Goal: Use online tool/utility

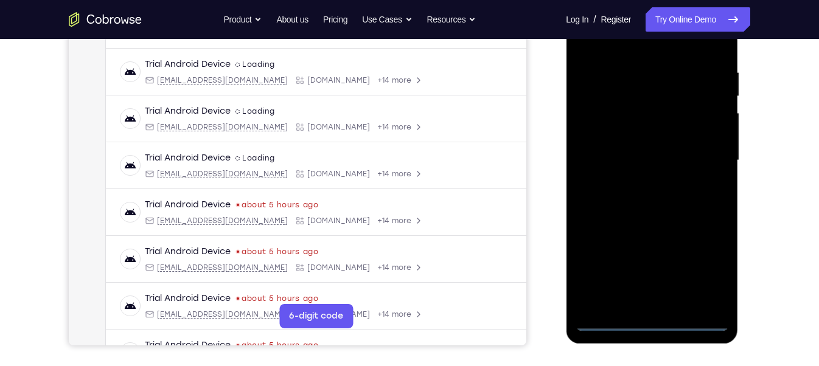
scroll to position [221, 0]
click at [650, 315] on div at bounding box center [651, 160] width 153 height 341
click at [652, 325] on div at bounding box center [651, 160] width 153 height 341
click at [706, 272] on div at bounding box center [651, 160] width 153 height 341
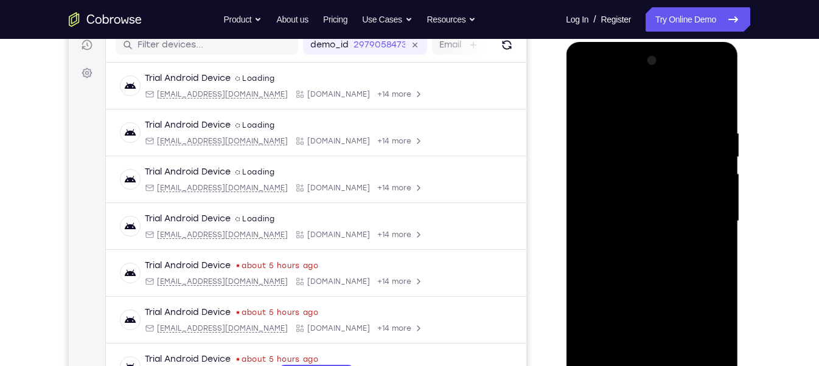
scroll to position [159, 0]
click at [609, 100] on div at bounding box center [651, 222] width 153 height 341
click at [701, 215] on div at bounding box center [651, 222] width 153 height 341
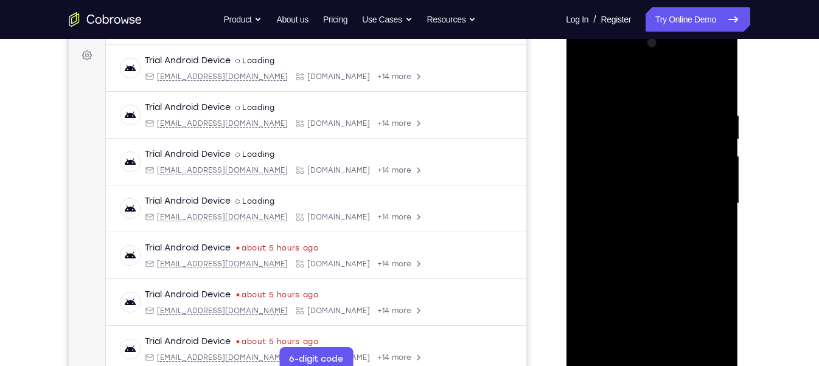
click at [637, 228] on div at bounding box center [651, 203] width 153 height 341
click at [638, 189] on div at bounding box center [651, 203] width 153 height 341
click at [653, 179] on div at bounding box center [651, 203] width 153 height 341
click at [643, 208] on div at bounding box center [651, 203] width 153 height 341
click at [711, 99] on div at bounding box center [651, 203] width 153 height 341
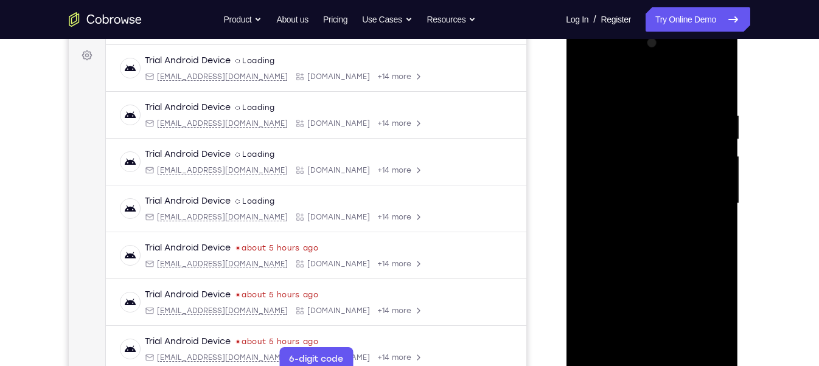
drag, startPoint x: 633, startPoint y: 85, endPoint x: 728, endPoint y: 89, distance: 95.6
click at [728, 89] on div at bounding box center [651, 203] width 153 height 341
click at [636, 110] on div at bounding box center [651, 203] width 153 height 341
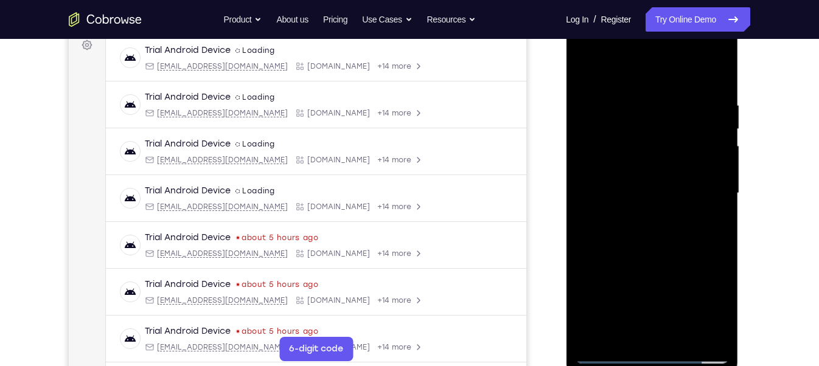
scroll to position [189, 0]
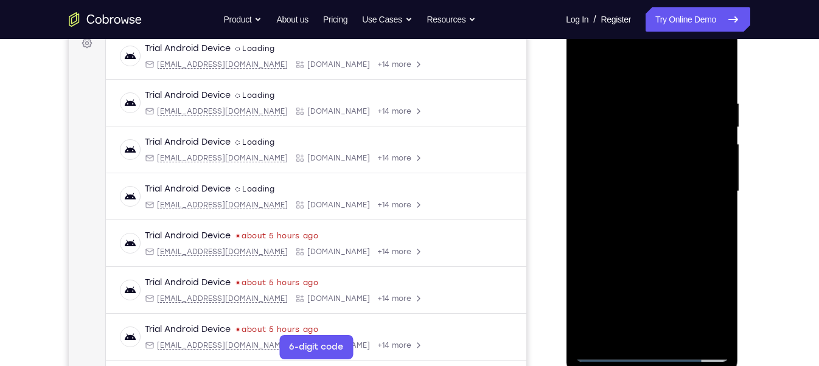
click at [714, 72] on div at bounding box center [651, 191] width 153 height 341
click at [665, 93] on div at bounding box center [651, 191] width 153 height 341
click at [718, 67] on div at bounding box center [651, 191] width 153 height 341
drag, startPoint x: 702, startPoint y: 94, endPoint x: 607, endPoint y: 99, distance: 95.1
click at [607, 99] on div at bounding box center [651, 191] width 153 height 341
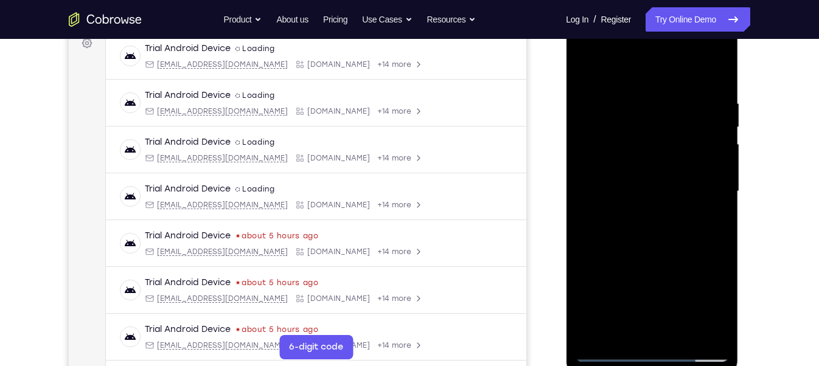
drag, startPoint x: 702, startPoint y: 106, endPoint x: 633, endPoint y: 111, distance: 68.9
click at [633, 111] on div at bounding box center [651, 191] width 153 height 341
click at [589, 97] on div at bounding box center [651, 191] width 153 height 341
click at [633, 148] on div at bounding box center [651, 191] width 153 height 341
click at [623, 84] on div at bounding box center [651, 191] width 153 height 341
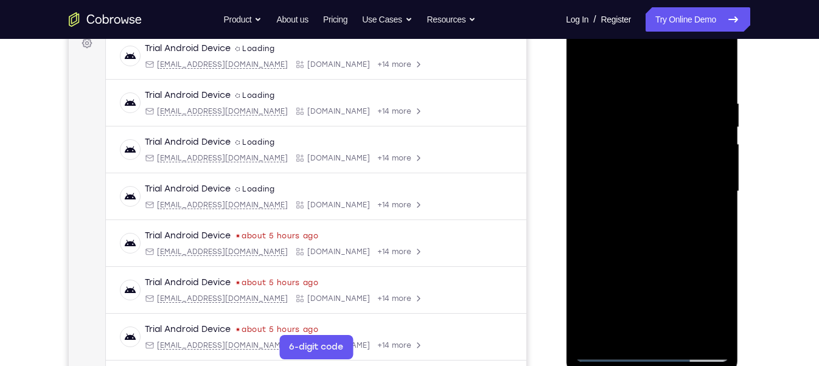
click at [628, 101] on div at bounding box center [651, 191] width 153 height 341
click at [634, 103] on div at bounding box center [651, 191] width 153 height 341
click at [598, 102] on div at bounding box center [651, 191] width 153 height 341
click at [715, 72] on div at bounding box center [651, 191] width 153 height 341
drag, startPoint x: 663, startPoint y: 278, endPoint x: 679, endPoint y: 100, distance: 178.4
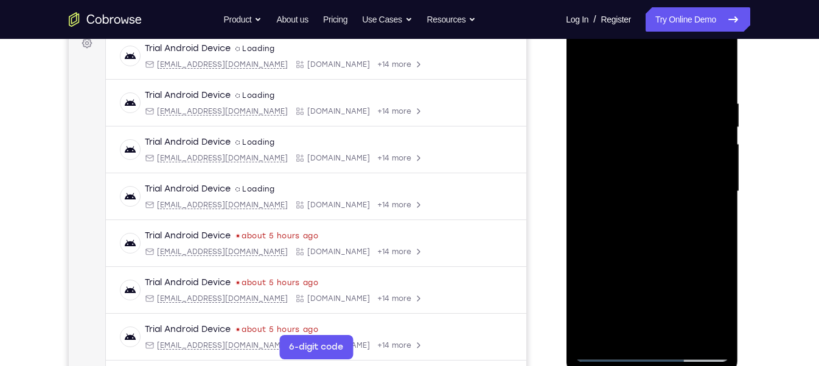
click at [679, 100] on div at bounding box center [651, 191] width 153 height 341
drag, startPoint x: 645, startPoint y: 288, endPoint x: 662, endPoint y: 115, distance: 173.7
click at [662, 115] on div at bounding box center [651, 191] width 153 height 341
drag, startPoint x: 667, startPoint y: 158, endPoint x: 657, endPoint y: 264, distance: 106.4
click at [657, 264] on div at bounding box center [651, 191] width 153 height 341
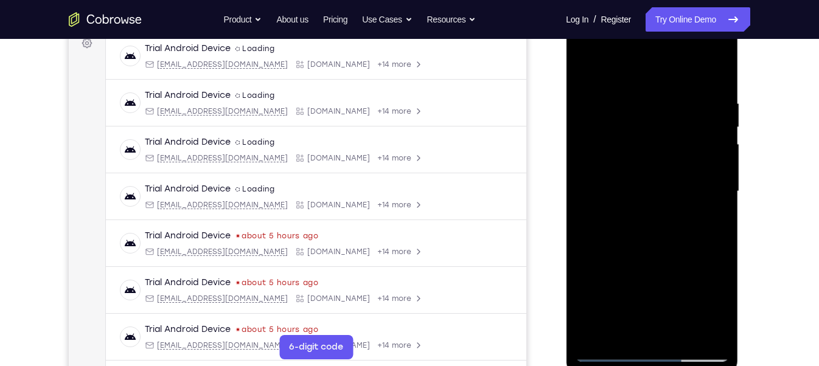
click at [587, 69] on div at bounding box center [651, 191] width 153 height 341
click at [716, 74] on div at bounding box center [651, 191] width 153 height 341
click at [712, 90] on div at bounding box center [651, 191] width 153 height 341
click at [714, 74] on div at bounding box center [651, 191] width 153 height 341
click at [679, 334] on div at bounding box center [651, 191] width 153 height 341
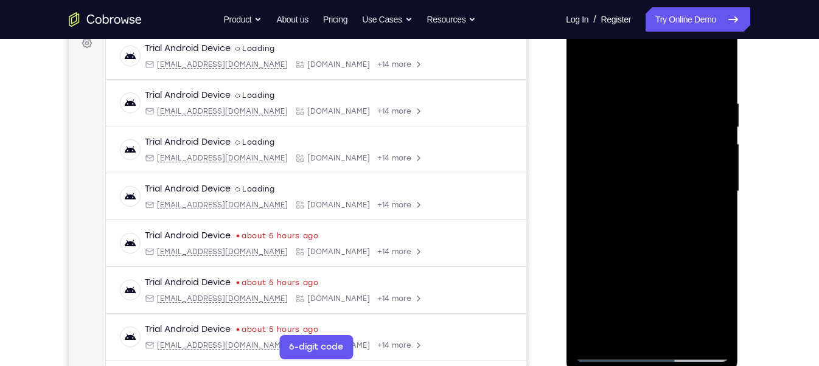
click at [624, 256] on div at bounding box center [651, 191] width 153 height 341
click at [641, 103] on div at bounding box center [651, 191] width 153 height 341
click at [654, 184] on div at bounding box center [651, 191] width 153 height 341
click at [669, 102] on div at bounding box center [651, 191] width 153 height 341
click at [669, 142] on div at bounding box center [651, 191] width 153 height 341
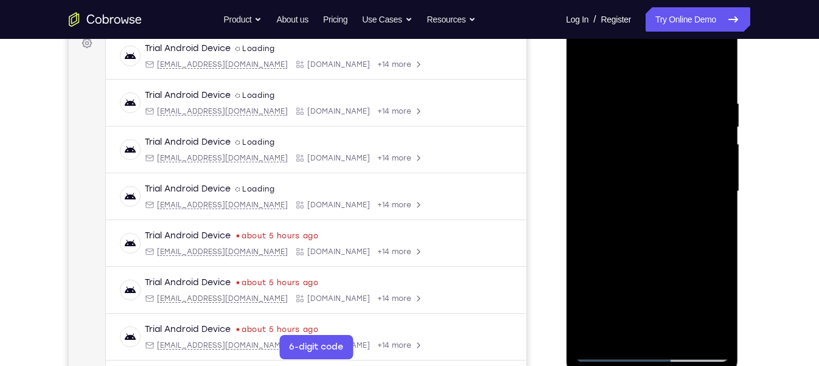
click at [669, 142] on div at bounding box center [651, 191] width 153 height 341
drag, startPoint x: 645, startPoint y: 274, endPoint x: 652, endPoint y: 163, distance: 111.6
click at [652, 163] on div at bounding box center [651, 191] width 153 height 341
drag, startPoint x: 650, startPoint y: 302, endPoint x: 654, endPoint y: 192, distance: 110.2
click at [654, 192] on div at bounding box center [651, 191] width 153 height 341
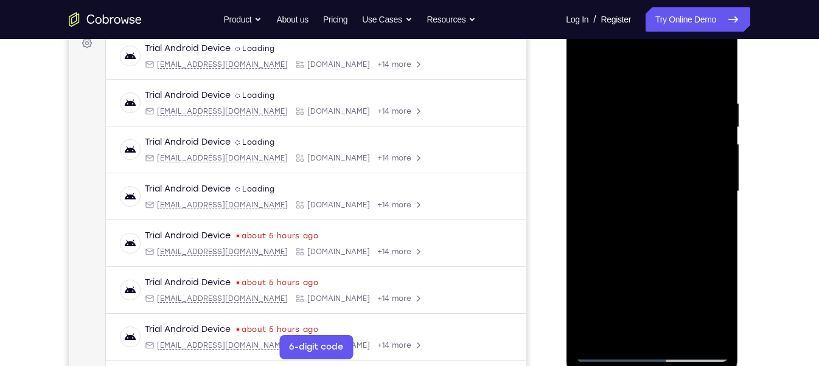
drag, startPoint x: 654, startPoint y: 322, endPoint x: 658, endPoint y: 173, distance: 149.2
click at [658, 173] on div at bounding box center [651, 191] width 153 height 341
drag, startPoint x: 662, startPoint y: 315, endPoint x: 648, endPoint y: 370, distance: 57.3
click at [648, 366] on div at bounding box center [652, 193] width 172 height 363
drag, startPoint x: 656, startPoint y: 165, endPoint x: 651, endPoint y: 335, distance: 169.9
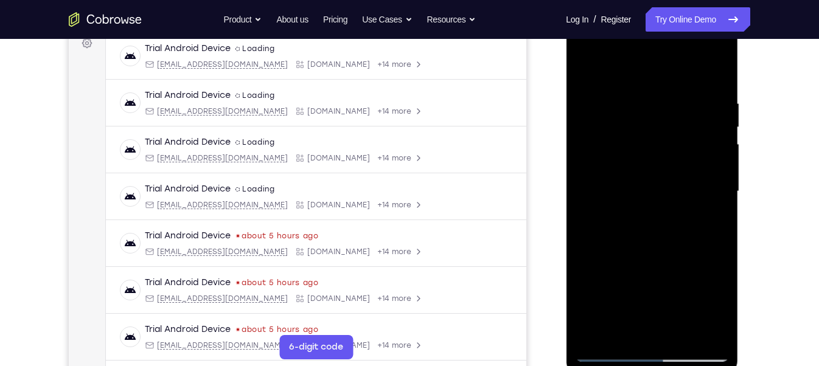
click at [651, 335] on div at bounding box center [651, 191] width 153 height 341
drag, startPoint x: 655, startPoint y: 162, endPoint x: 649, endPoint y: 246, distance: 83.6
click at [649, 246] on div at bounding box center [651, 191] width 153 height 341
click at [637, 285] on div at bounding box center [651, 191] width 153 height 341
click at [615, 66] on div at bounding box center [651, 191] width 153 height 341
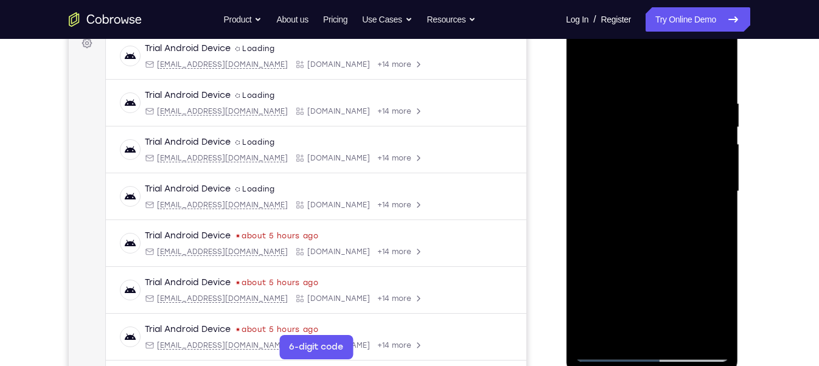
click at [595, 107] on div at bounding box center [651, 191] width 153 height 341
click at [612, 178] on div at bounding box center [651, 191] width 153 height 341
click at [713, 201] on div at bounding box center [651, 191] width 153 height 341
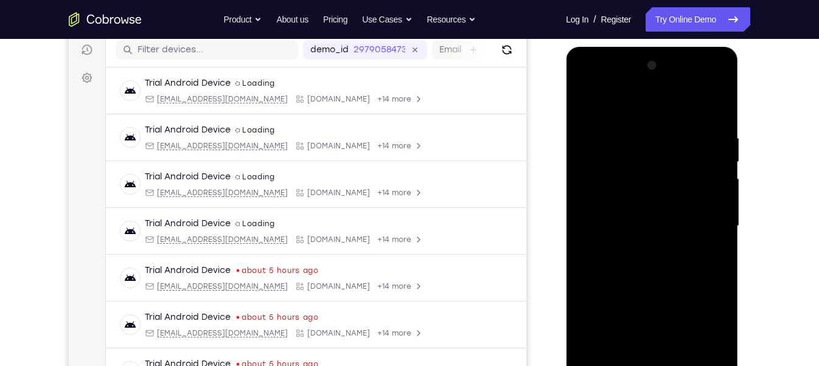
scroll to position [154, 0]
click at [708, 194] on div at bounding box center [651, 227] width 153 height 341
click at [588, 195] on div at bounding box center [651, 227] width 153 height 341
click at [716, 189] on div at bounding box center [651, 227] width 153 height 341
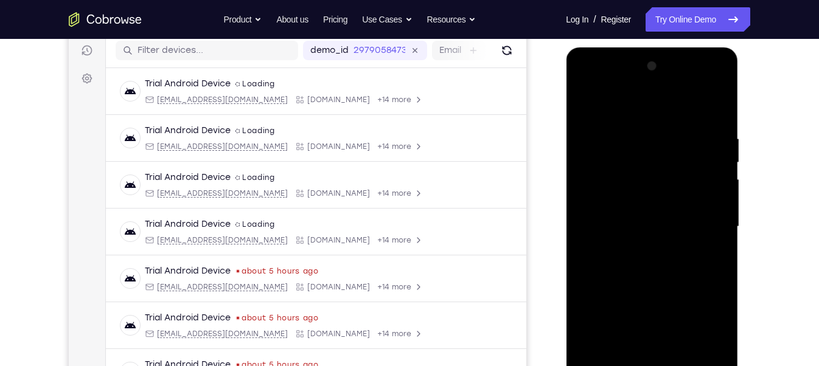
click at [587, 182] on div at bounding box center [651, 227] width 153 height 341
click at [714, 172] on div at bounding box center [651, 227] width 153 height 341
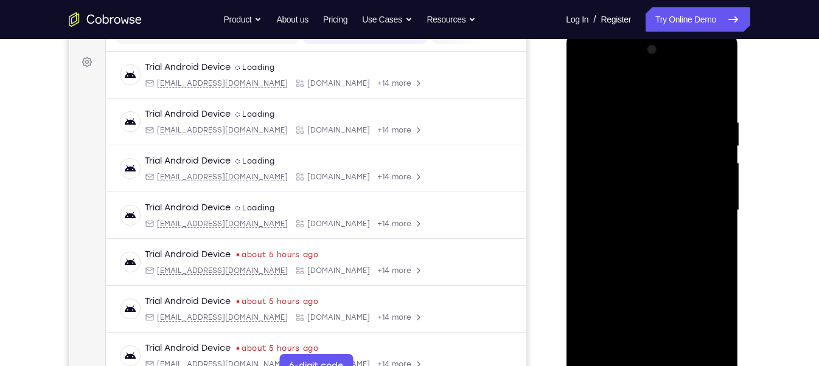
scroll to position [170, 0]
click at [714, 172] on div at bounding box center [651, 210] width 153 height 341
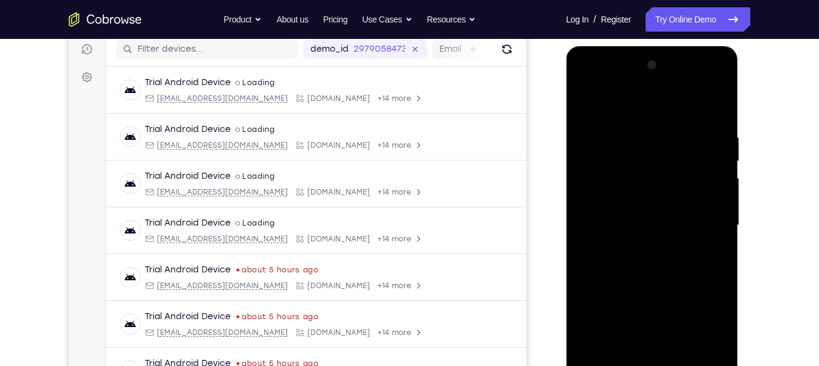
scroll to position [155, 0]
click at [724, 172] on div at bounding box center [651, 226] width 153 height 341
click at [584, 176] on div at bounding box center [651, 226] width 153 height 341
click at [713, 191] on div at bounding box center [651, 226] width 153 height 341
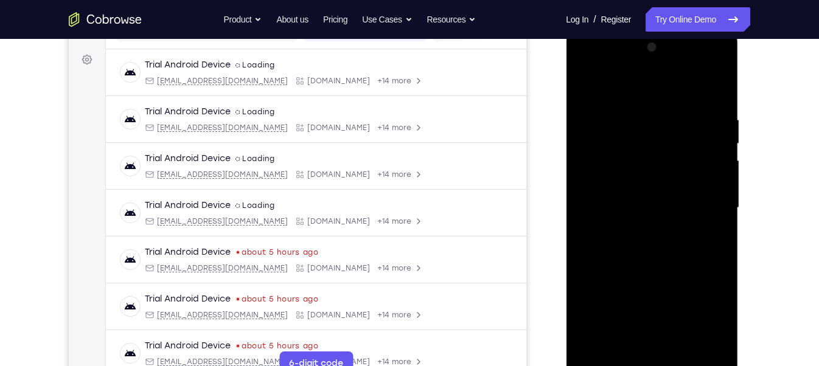
scroll to position [172, 0]
click at [713, 191] on div at bounding box center [651, 208] width 153 height 341
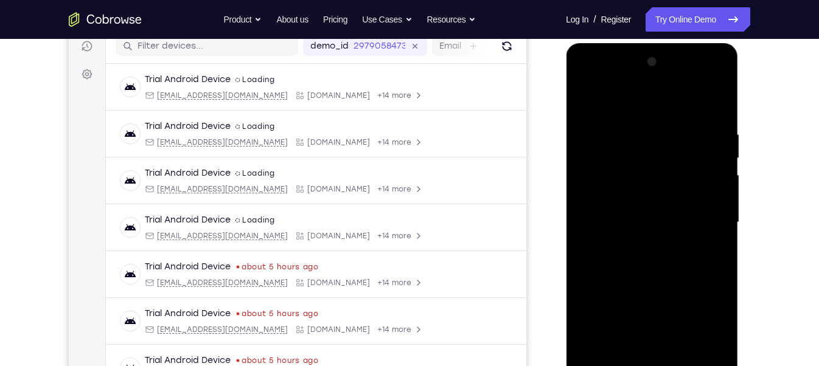
scroll to position [157, 0]
click at [720, 195] on div at bounding box center [651, 224] width 153 height 341
click at [714, 178] on div at bounding box center [651, 224] width 153 height 341
click at [719, 67] on div at bounding box center [651, 224] width 153 height 341
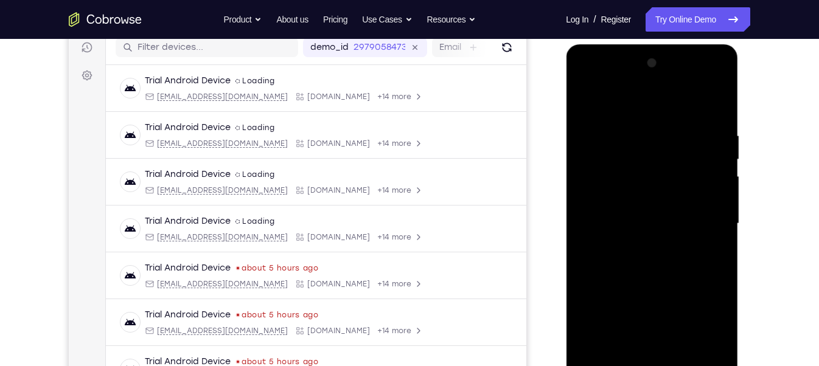
drag, startPoint x: 698, startPoint y: 295, endPoint x: 703, endPoint y: 177, distance: 117.6
click at [703, 177] on div at bounding box center [651, 224] width 153 height 341
click at [617, 175] on div at bounding box center [651, 224] width 153 height 341
click at [712, 199] on div at bounding box center [651, 224] width 153 height 341
click at [719, 65] on div at bounding box center [651, 224] width 153 height 341
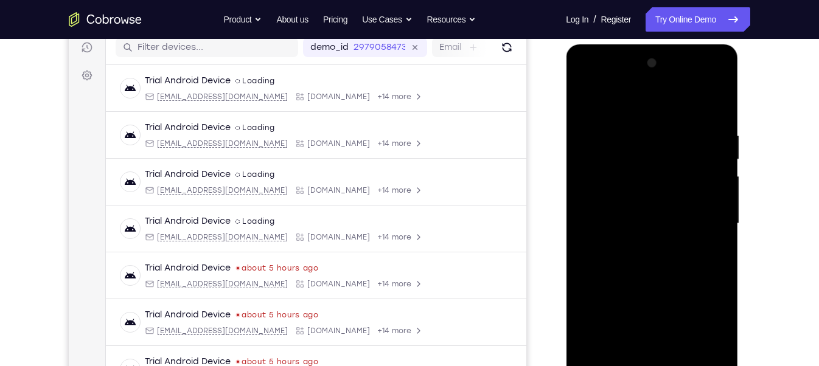
click at [594, 213] on div at bounding box center [651, 224] width 153 height 341
click at [704, 170] on div at bounding box center [651, 224] width 153 height 341
click at [718, 176] on div at bounding box center [651, 224] width 153 height 341
click at [710, 149] on div at bounding box center [651, 224] width 153 height 341
click at [712, 167] on div at bounding box center [651, 224] width 153 height 341
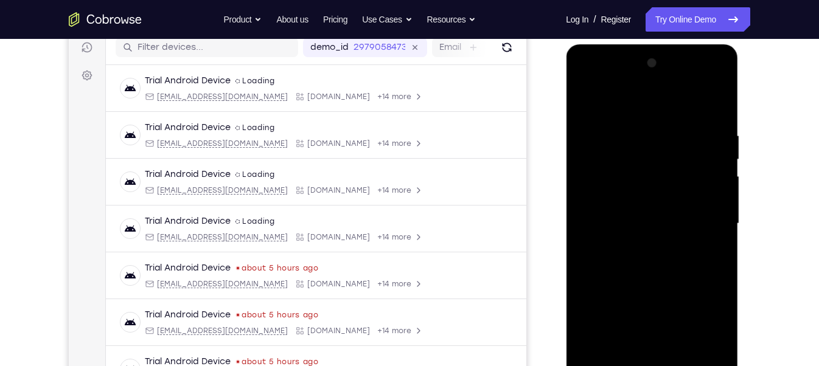
click at [721, 170] on div at bounding box center [651, 224] width 153 height 341
click at [717, 159] on div at bounding box center [651, 224] width 153 height 341
click at [719, 151] on div at bounding box center [651, 224] width 153 height 341
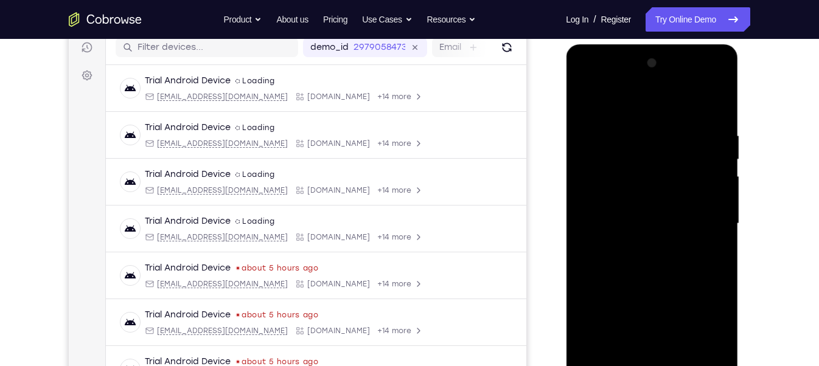
click at [718, 117] on div at bounding box center [651, 224] width 153 height 341
click at [719, 69] on div at bounding box center [651, 224] width 153 height 341
drag, startPoint x: 695, startPoint y: 301, endPoint x: 705, endPoint y: 226, distance: 75.5
click at [705, 226] on div at bounding box center [651, 224] width 153 height 341
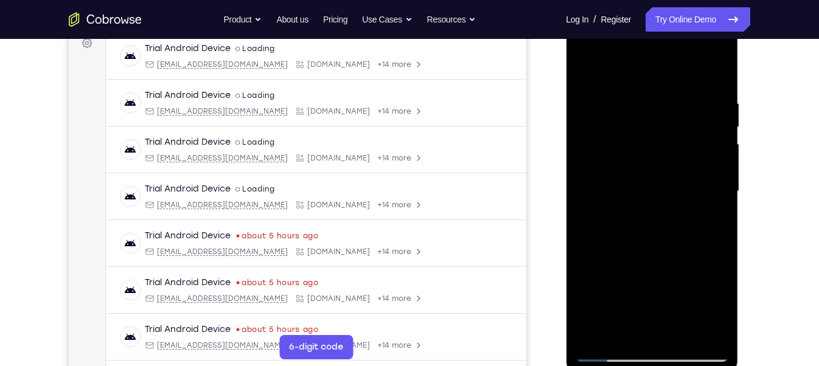
scroll to position [188, 0]
click at [586, 70] on div at bounding box center [651, 193] width 153 height 341
drag, startPoint x: 614, startPoint y: 244, endPoint x: 632, endPoint y: 194, distance: 53.7
click at [632, 194] on div at bounding box center [651, 193] width 153 height 341
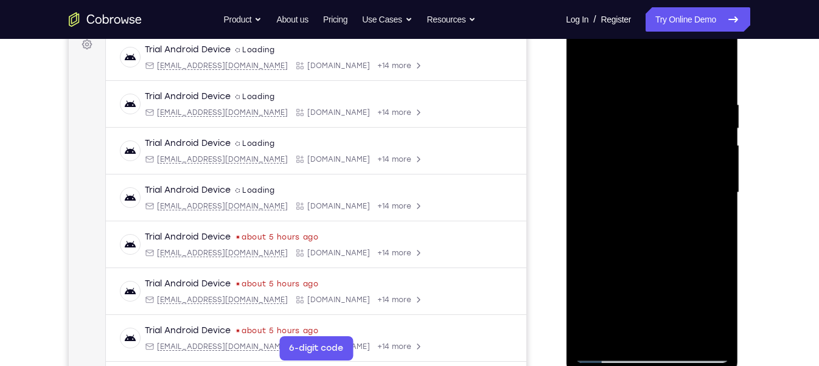
click at [631, 272] on div at bounding box center [651, 193] width 153 height 341
drag, startPoint x: 669, startPoint y: 159, endPoint x: 657, endPoint y: 274, distance: 116.2
click at [657, 274] on div at bounding box center [651, 193] width 153 height 341
drag, startPoint x: 656, startPoint y: 268, endPoint x: 659, endPoint y: 172, distance: 96.8
click at [659, 172] on div at bounding box center [651, 193] width 153 height 341
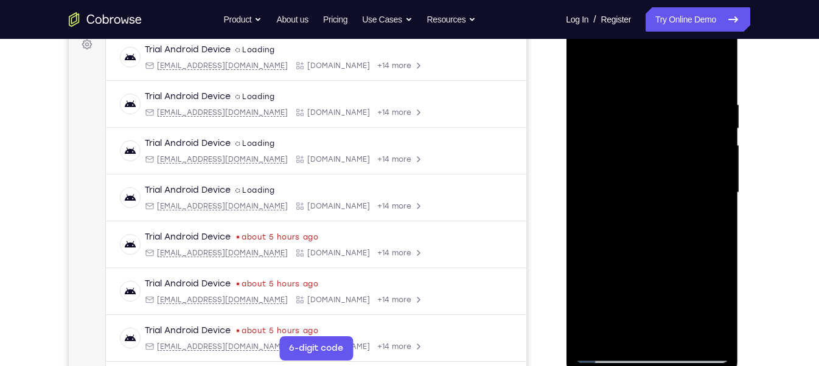
drag, startPoint x: 652, startPoint y: 252, endPoint x: 652, endPoint y: 148, distance: 104.1
click at [652, 148] on div at bounding box center [651, 193] width 153 height 341
click at [582, 70] on div at bounding box center [651, 193] width 153 height 341
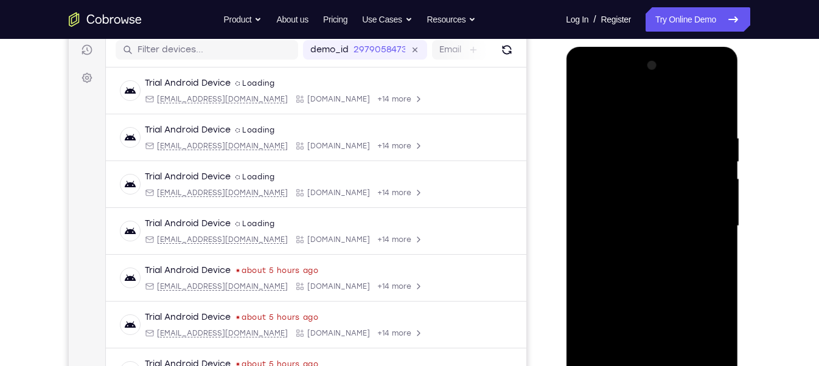
scroll to position [154, 0]
click at [592, 106] on div at bounding box center [651, 227] width 153 height 341
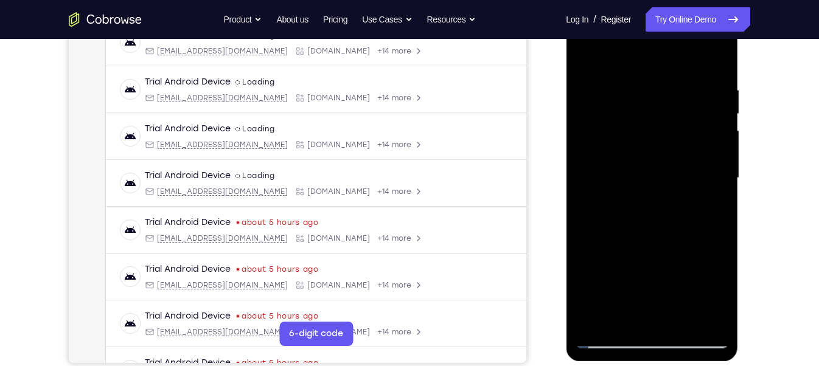
scroll to position [215, 0]
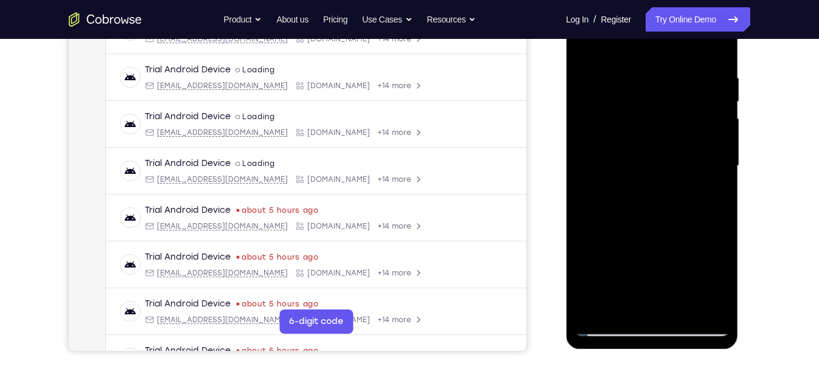
click at [623, 309] on div at bounding box center [651, 166] width 153 height 341
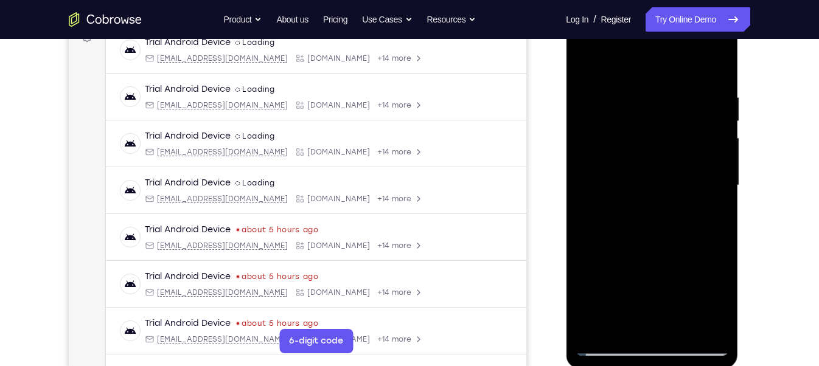
scroll to position [196, 0]
click at [702, 230] on div at bounding box center [651, 185] width 153 height 341
drag, startPoint x: 654, startPoint y: 95, endPoint x: 655, endPoint y: 232, distance: 137.5
click at [655, 232] on div at bounding box center [651, 185] width 153 height 341
click at [721, 194] on div at bounding box center [651, 185] width 153 height 341
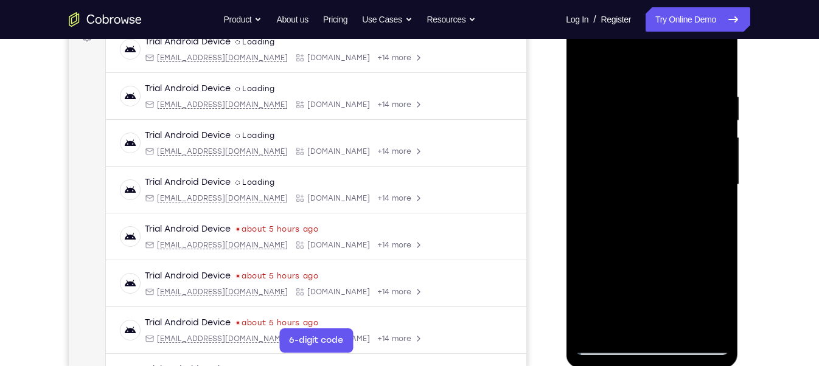
click at [721, 194] on div at bounding box center [651, 185] width 153 height 341
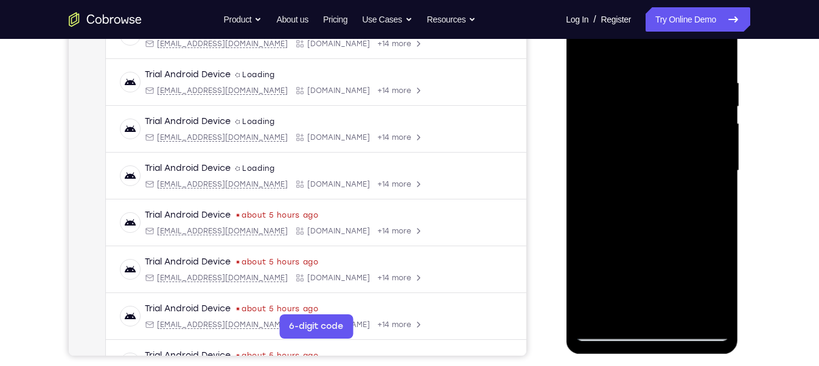
scroll to position [214, 0]
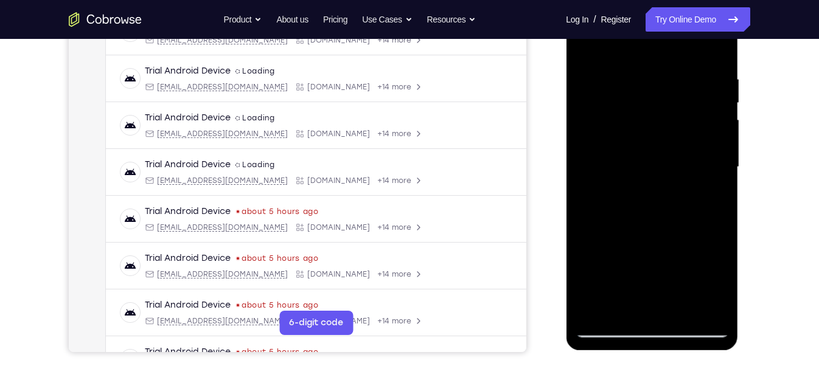
click at [722, 173] on div at bounding box center [651, 167] width 153 height 341
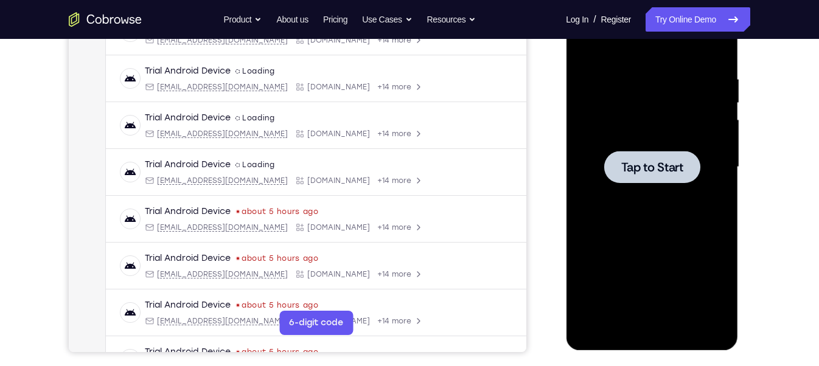
click at [669, 178] on div at bounding box center [652, 167] width 96 height 32
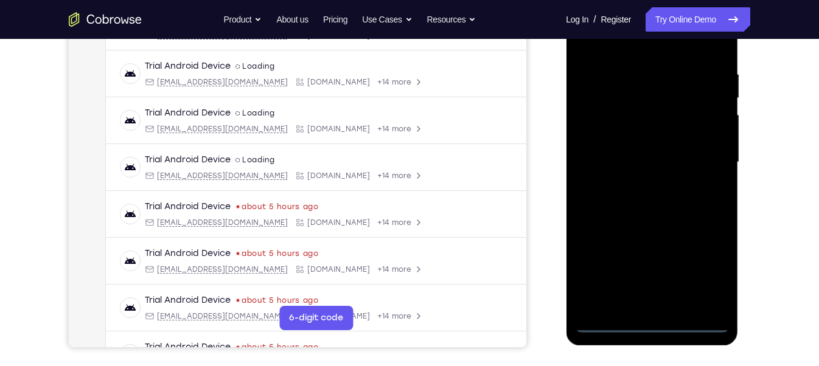
scroll to position [219, 0]
click at [652, 321] on div at bounding box center [651, 161] width 153 height 341
click at [704, 262] on div at bounding box center [651, 161] width 153 height 341
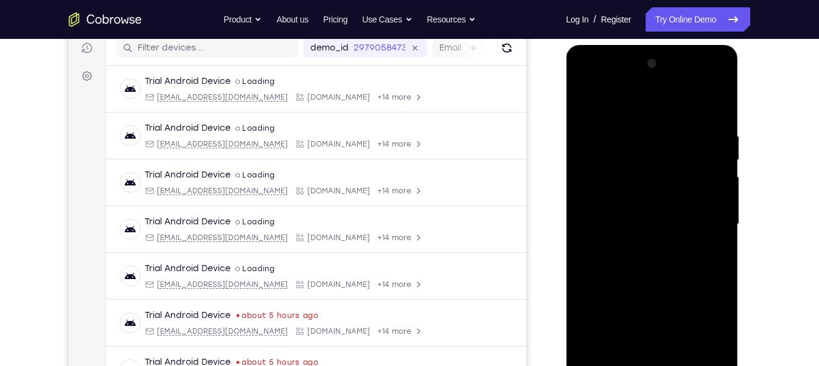
scroll to position [155, 0]
click at [611, 106] on div at bounding box center [651, 225] width 153 height 341
click at [705, 223] on div at bounding box center [651, 225] width 153 height 341
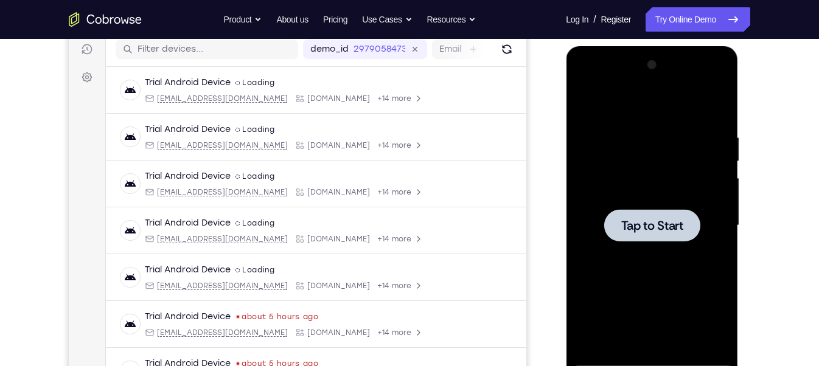
click at [624, 222] on span "Tap to Start" at bounding box center [652, 226] width 62 height 12
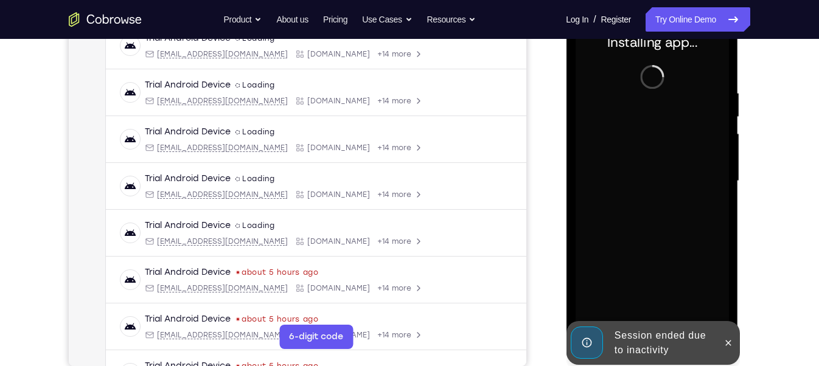
scroll to position [200, 0]
click at [727, 347] on icon at bounding box center [728, 343] width 10 height 10
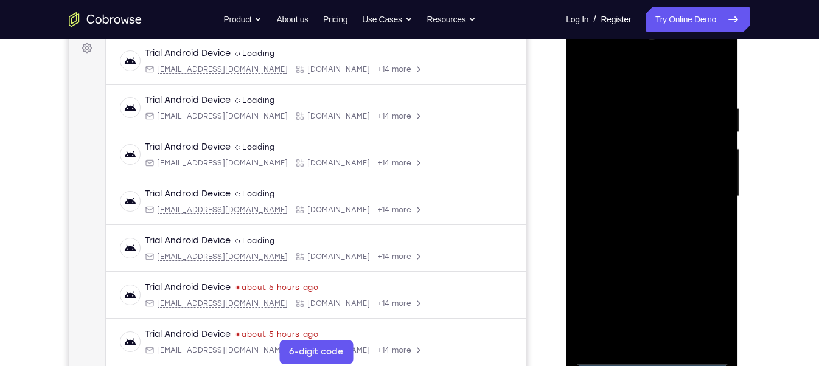
scroll to position [225, 0]
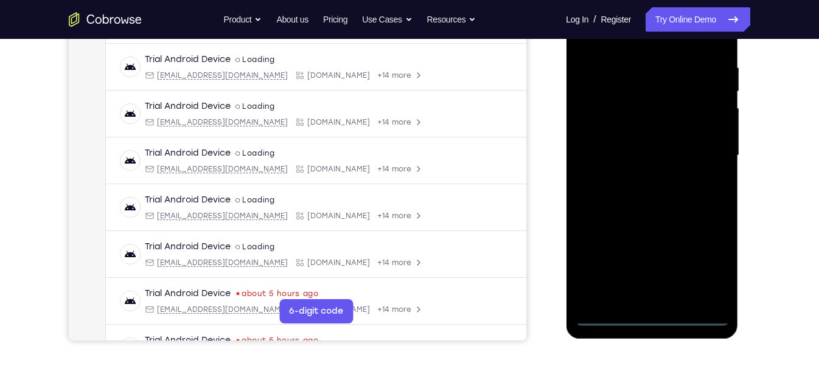
click at [649, 316] on div at bounding box center [651, 155] width 153 height 341
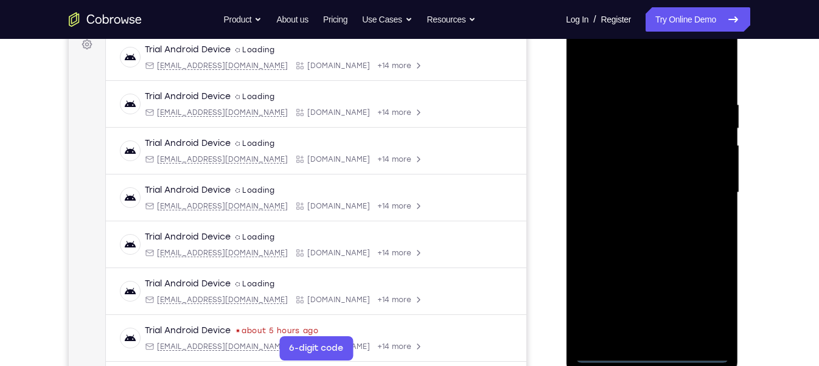
scroll to position [187, 0]
click at [704, 300] on div at bounding box center [651, 193] width 153 height 341
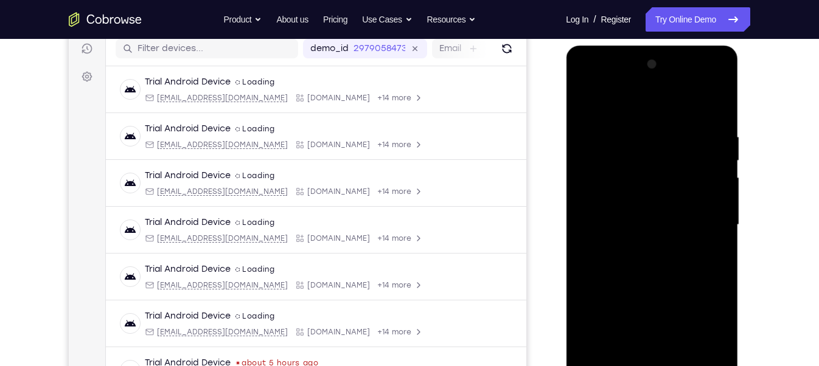
scroll to position [155, 0]
click at [632, 106] on div at bounding box center [651, 226] width 153 height 341
click at [694, 226] on div at bounding box center [651, 226] width 153 height 341
click at [638, 247] on div at bounding box center [651, 226] width 153 height 341
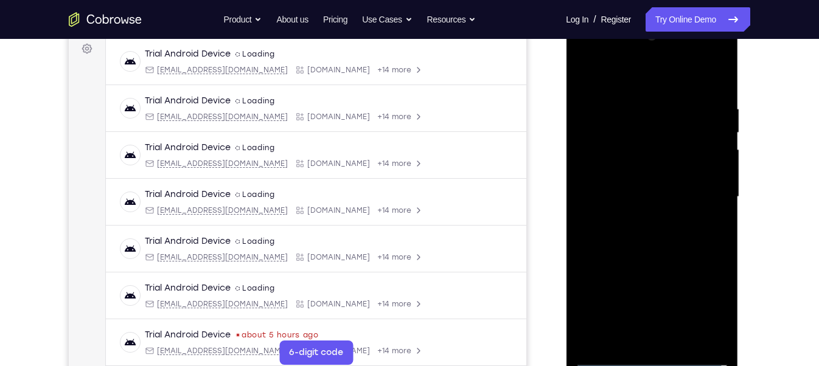
scroll to position [190, 0]
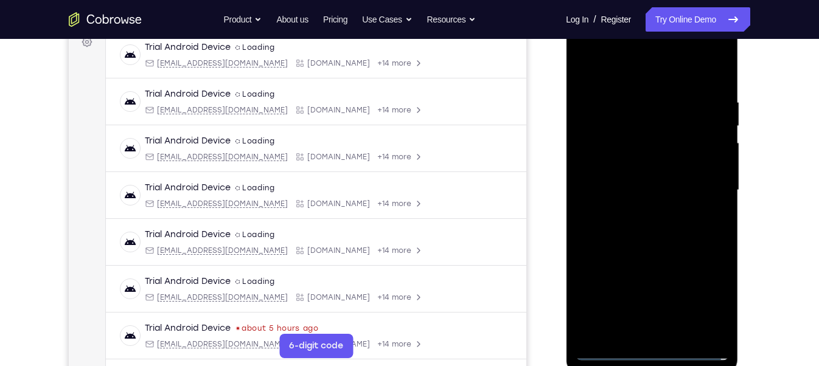
click at [640, 185] on div at bounding box center [651, 190] width 153 height 341
click at [655, 162] on div at bounding box center [651, 190] width 153 height 341
click at [674, 192] on div at bounding box center [651, 190] width 153 height 341
click at [668, 231] on div at bounding box center [651, 190] width 153 height 341
click at [635, 235] on div at bounding box center [651, 190] width 153 height 341
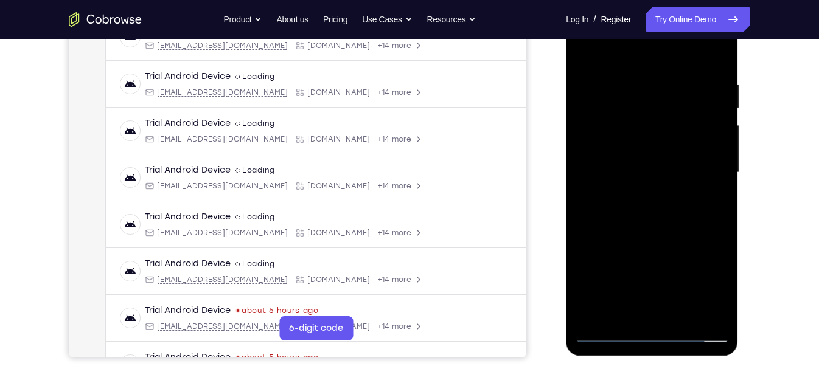
scroll to position [208, 0]
click at [718, 72] on div at bounding box center [651, 172] width 153 height 341
click at [715, 315] on div at bounding box center [651, 172] width 153 height 341
click at [684, 316] on div at bounding box center [651, 172] width 153 height 341
click at [645, 234] on div at bounding box center [651, 172] width 153 height 341
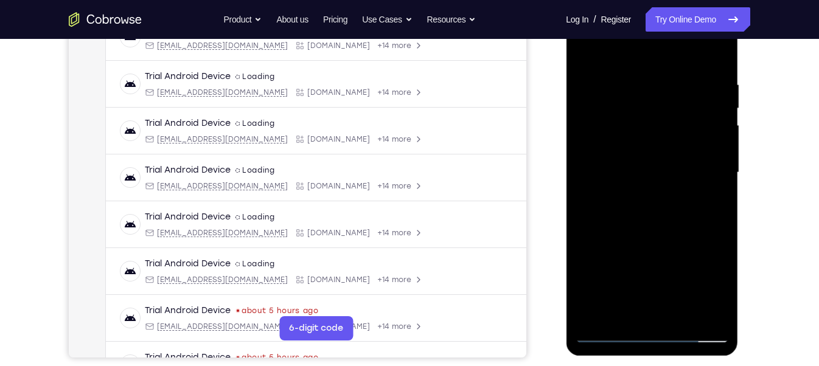
drag, startPoint x: 655, startPoint y: 276, endPoint x: 662, endPoint y: 199, distance: 77.6
click at [662, 199] on div at bounding box center [651, 172] width 153 height 341
click at [631, 218] on div at bounding box center [651, 172] width 153 height 341
click at [620, 53] on div at bounding box center [651, 172] width 153 height 341
click at [601, 81] on div at bounding box center [651, 172] width 153 height 341
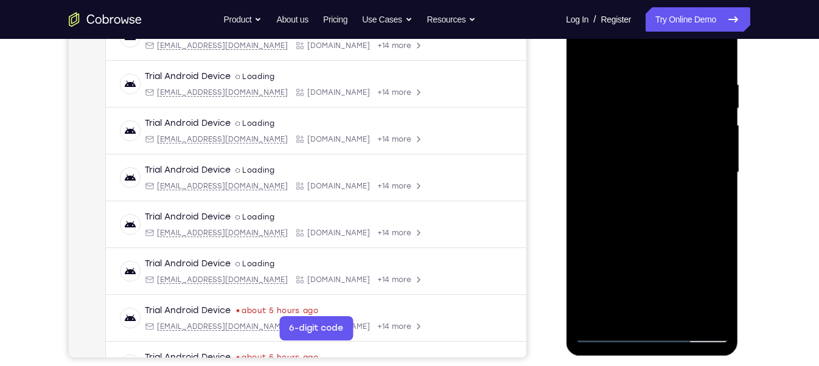
click at [597, 74] on div at bounding box center [651, 172] width 153 height 341
click at [595, 72] on div at bounding box center [651, 172] width 153 height 341
click at [599, 99] on div at bounding box center [651, 172] width 153 height 341
click at [634, 310] on div at bounding box center [651, 172] width 153 height 341
click at [609, 333] on div at bounding box center [651, 172] width 153 height 341
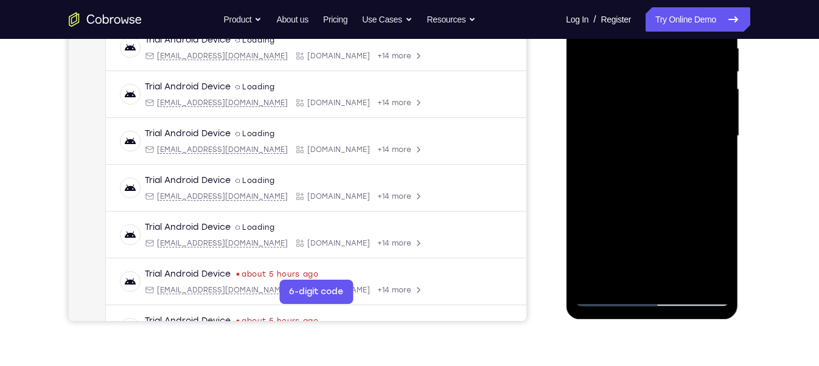
scroll to position [255, 0]
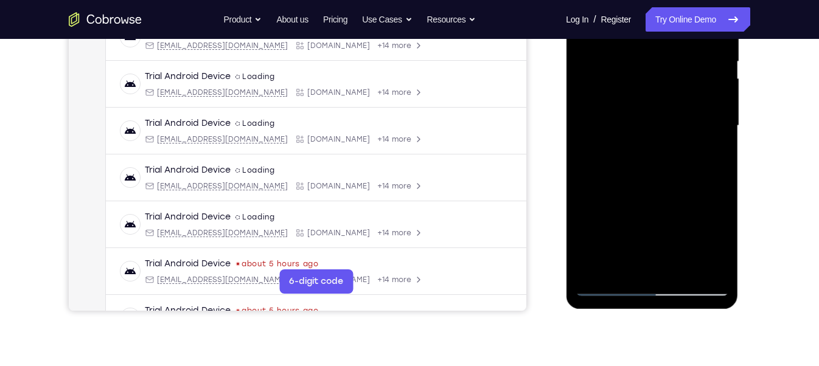
click at [649, 266] on div at bounding box center [651, 126] width 153 height 341
click at [608, 285] on div at bounding box center [651, 126] width 153 height 341
click at [709, 262] on div at bounding box center [651, 126] width 153 height 341
click at [607, 285] on div at bounding box center [651, 126] width 153 height 341
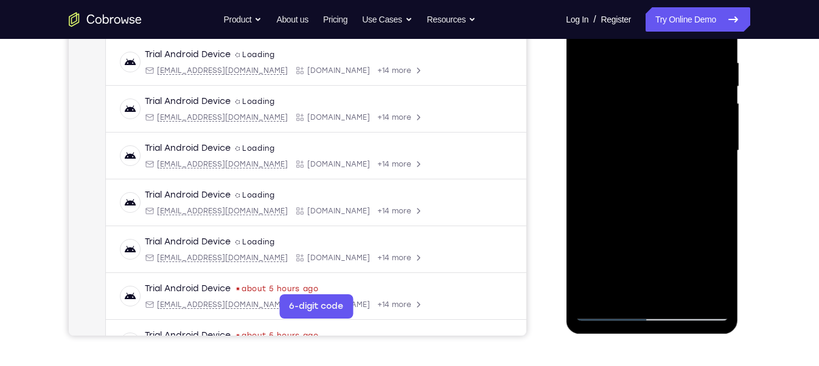
scroll to position [231, 0]
click at [606, 310] on div at bounding box center [651, 149] width 153 height 341
click at [611, 310] on div at bounding box center [651, 149] width 153 height 341
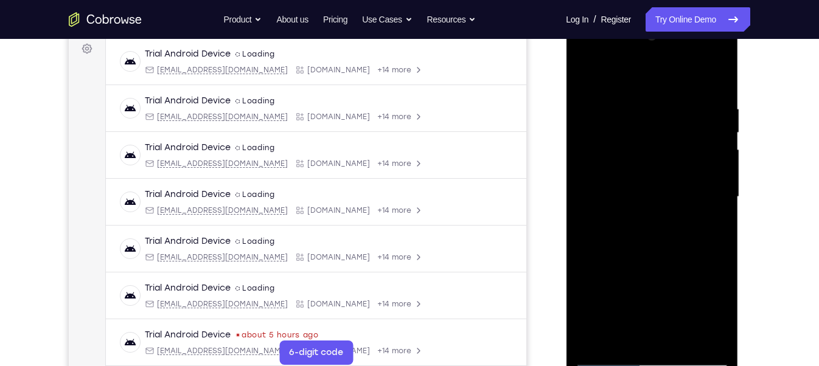
scroll to position [220, 0]
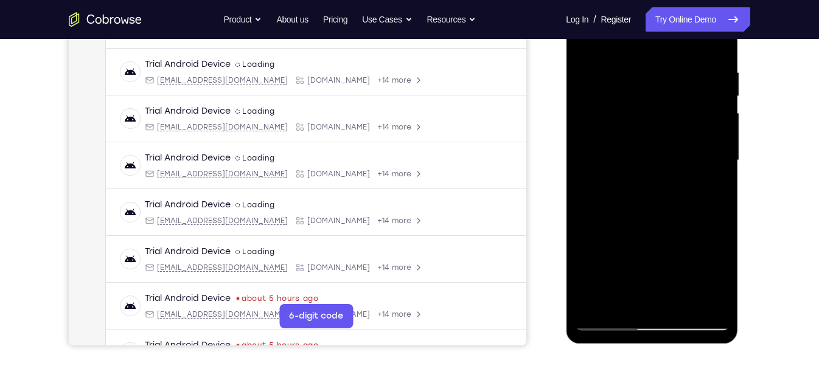
click at [597, 305] on div at bounding box center [651, 160] width 153 height 341
drag, startPoint x: 691, startPoint y: 99, endPoint x: 683, endPoint y: 319, distance: 219.8
click at [683, 319] on div at bounding box center [651, 160] width 153 height 341
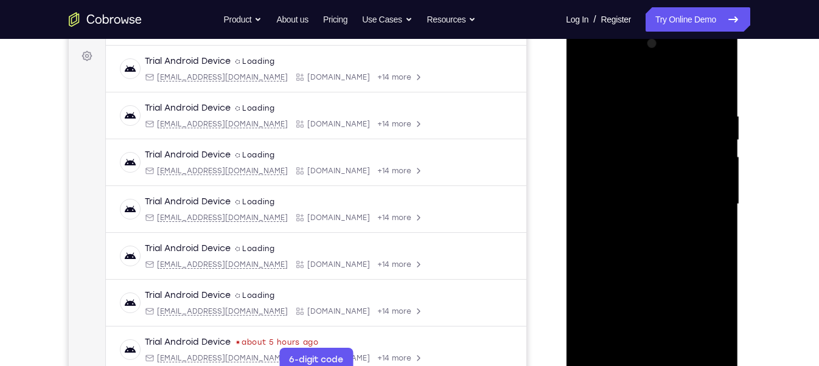
scroll to position [176, 0]
drag, startPoint x: 705, startPoint y: 112, endPoint x: 605, endPoint y: 118, distance: 100.0
click at [605, 118] on div at bounding box center [651, 205] width 153 height 341
drag, startPoint x: 705, startPoint y: 116, endPoint x: 585, endPoint y: 116, distance: 119.3
click at [585, 116] on div at bounding box center [651, 205] width 153 height 341
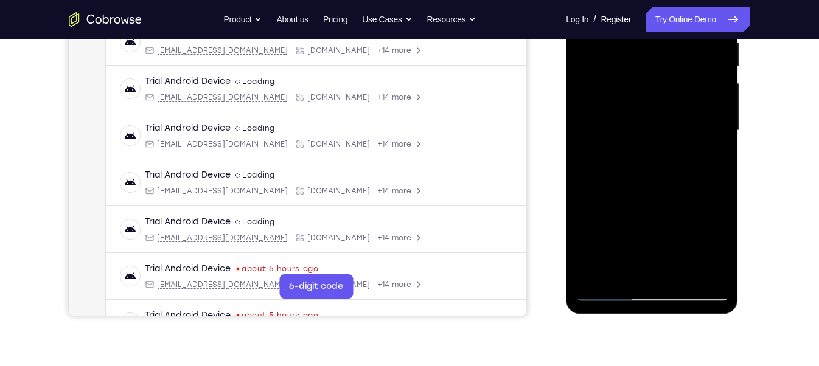
scroll to position [251, 0]
click at [681, 273] on div at bounding box center [651, 130] width 153 height 341
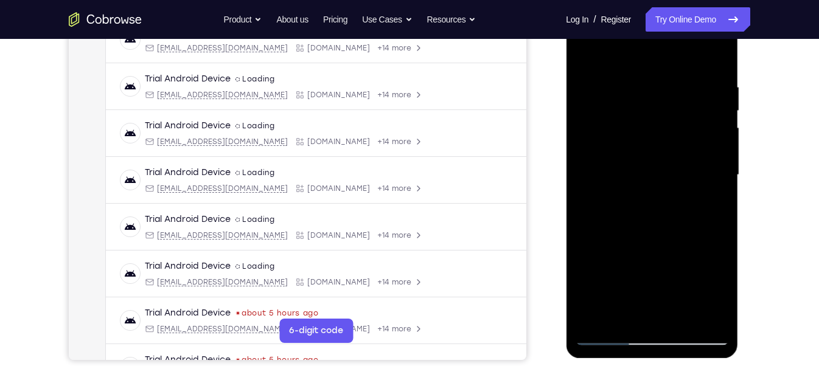
scroll to position [205, 0]
click at [585, 50] on div at bounding box center [651, 175] width 153 height 341
click at [638, 82] on div at bounding box center [651, 175] width 153 height 341
click at [713, 128] on div at bounding box center [651, 175] width 153 height 341
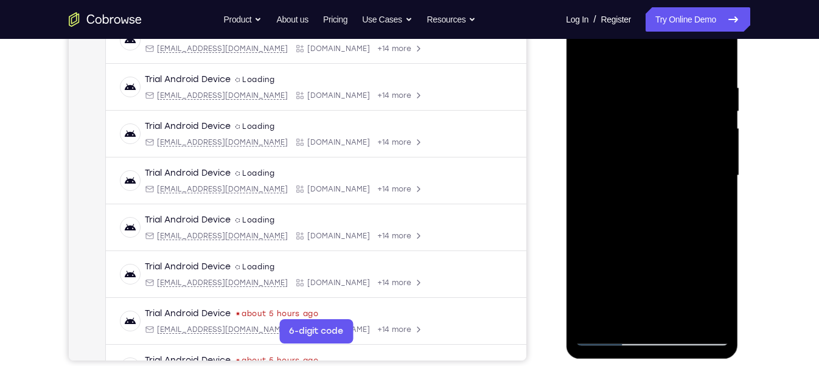
click at [716, 57] on div at bounding box center [651, 175] width 153 height 341
drag, startPoint x: 706, startPoint y: 86, endPoint x: 615, endPoint y: 97, distance: 91.3
click at [615, 97] on div at bounding box center [651, 175] width 153 height 341
drag, startPoint x: 707, startPoint y: 79, endPoint x: 623, endPoint y: 91, distance: 84.2
click at [623, 91] on div at bounding box center [651, 175] width 153 height 341
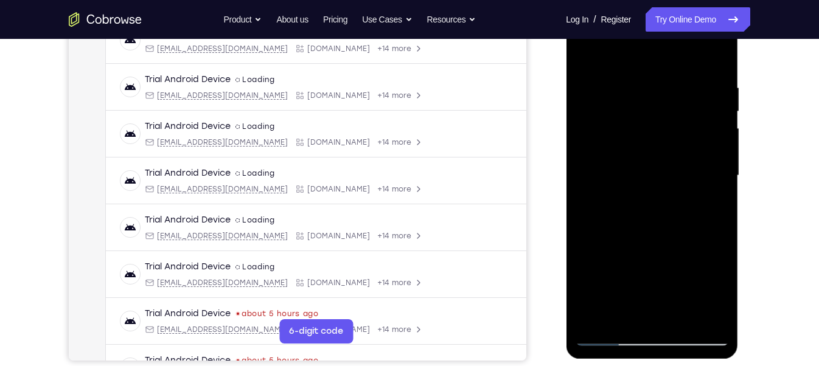
drag, startPoint x: 702, startPoint y: 79, endPoint x: 641, endPoint y: 97, distance: 64.1
click at [641, 97] on div at bounding box center [651, 175] width 153 height 341
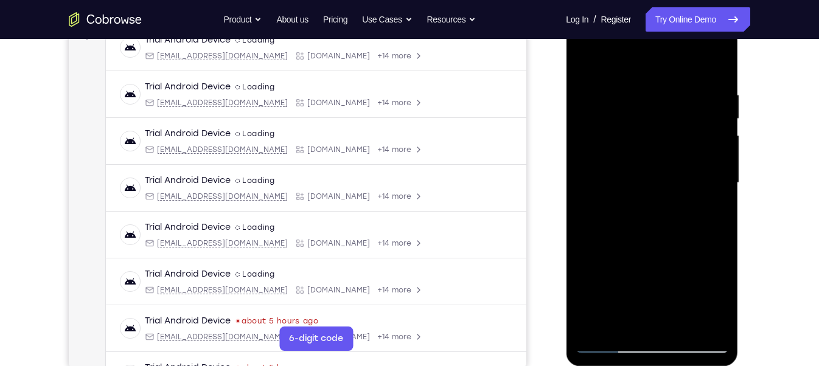
scroll to position [197, 0]
drag, startPoint x: 696, startPoint y: 96, endPoint x: 575, endPoint y: 108, distance: 121.8
click at [575, 108] on div at bounding box center [651, 183] width 153 height 341
drag, startPoint x: 714, startPoint y: 89, endPoint x: 573, endPoint y: 101, distance: 141.1
click at [573, 101] on div at bounding box center [652, 185] width 172 height 363
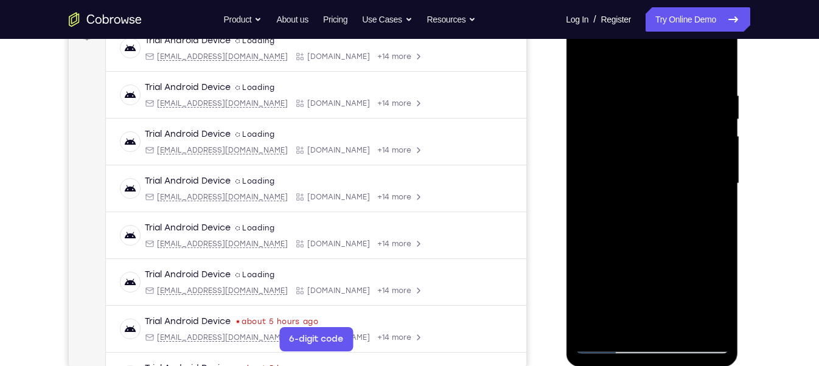
drag, startPoint x: 702, startPoint y: 79, endPoint x: 604, endPoint y: 85, distance: 97.6
click at [604, 85] on div at bounding box center [651, 183] width 153 height 341
drag, startPoint x: 702, startPoint y: 95, endPoint x: 574, endPoint y: 102, distance: 128.6
click at [574, 102] on div at bounding box center [652, 185] width 172 height 363
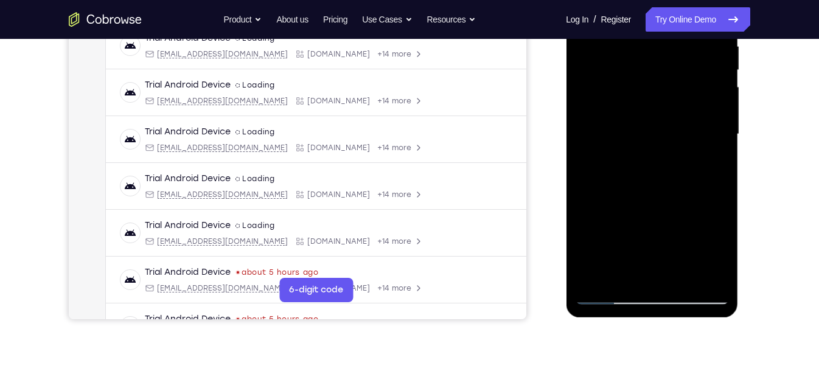
scroll to position [247, 0]
click at [705, 279] on div at bounding box center [651, 133] width 153 height 341
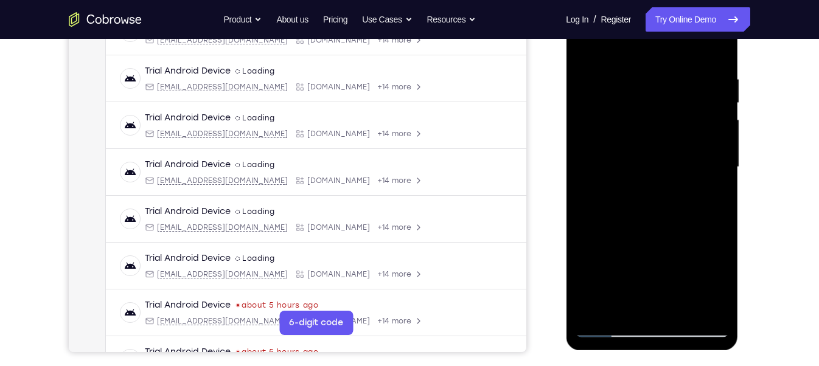
scroll to position [214, 0]
click at [590, 307] on div at bounding box center [651, 167] width 153 height 341
drag, startPoint x: 711, startPoint y: 76, endPoint x: 583, endPoint y: 89, distance: 128.5
click at [583, 89] on div at bounding box center [651, 167] width 153 height 341
drag, startPoint x: 713, startPoint y: 84, endPoint x: 591, endPoint y: 98, distance: 123.1
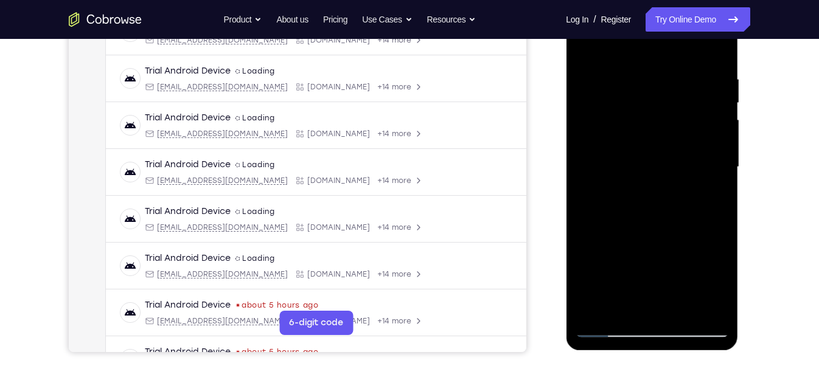
click at [591, 98] on div at bounding box center [651, 167] width 153 height 341
drag, startPoint x: 721, startPoint y: 74, endPoint x: 599, endPoint y: 87, distance: 121.8
click at [599, 87] on div at bounding box center [651, 167] width 153 height 341
drag, startPoint x: 707, startPoint y: 77, endPoint x: 569, endPoint y: 80, distance: 138.2
click at [569, 80] on div at bounding box center [652, 169] width 172 height 363
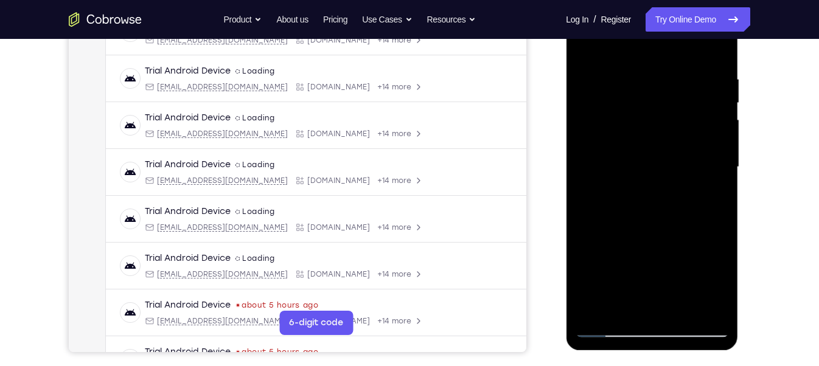
drag, startPoint x: 634, startPoint y: 205, endPoint x: 646, endPoint y: 35, distance: 170.2
click at [646, 35] on div at bounding box center [651, 167] width 153 height 341
drag, startPoint x: 660, startPoint y: 247, endPoint x: 674, endPoint y: 110, distance: 137.7
click at [674, 110] on div at bounding box center [651, 167] width 153 height 341
drag, startPoint x: 704, startPoint y: 264, endPoint x: 716, endPoint y: 132, distance: 132.0
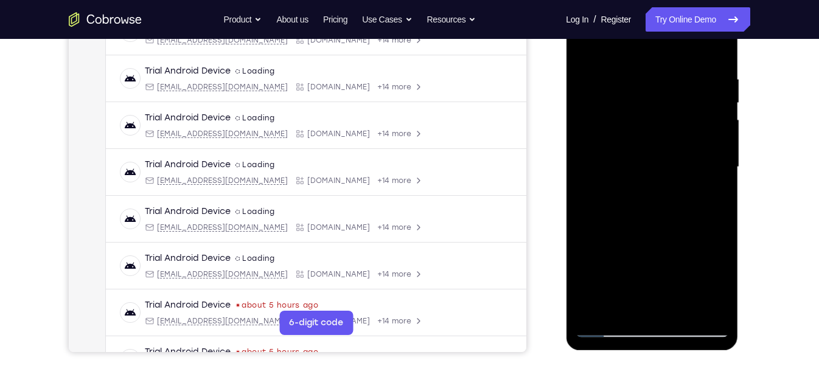
click at [716, 132] on div at bounding box center [651, 167] width 153 height 341
drag, startPoint x: 683, startPoint y: 240, endPoint x: 696, endPoint y: 149, distance: 92.3
click at [696, 149] on div at bounding box center [651, 167] width 153 height 341
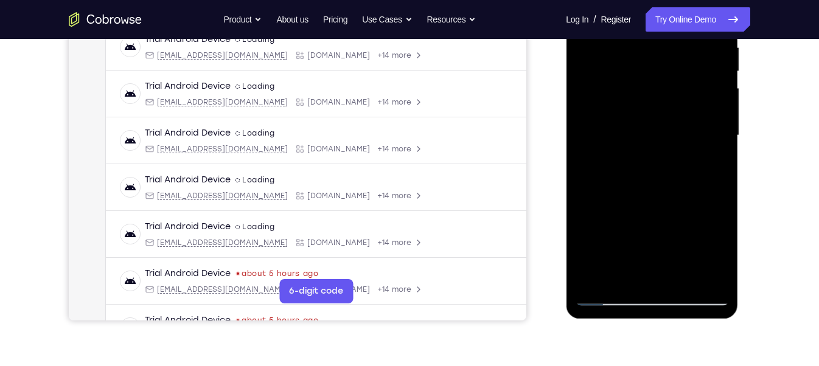
scroll to position [246, 0]
drag, startPoint x: 694, startPoint y: 241, endPoint x: 680, endPoint y: 91, distance: 151.0
click at [680, 91] on div at bounding box center [651, 135] width 153 height 341
drag, startPoint x: 665, startPoint y: 201, endPoint x: 679, endPoint y: 96, distance: 105.6
click at [679, 96] on div at bounding box center [651, 135] width 153 height 341
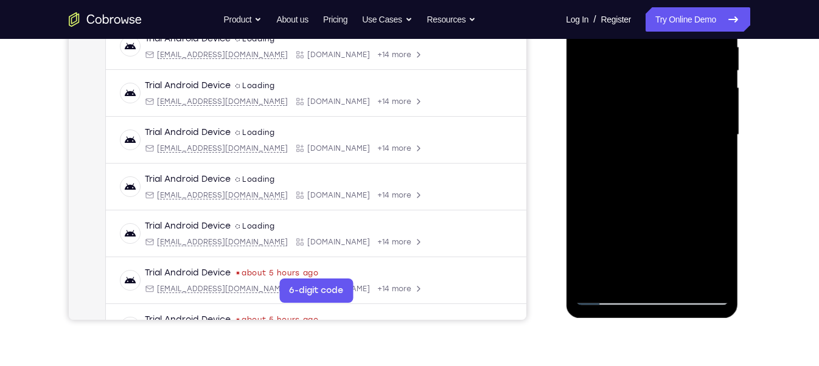
drag, startPoint x: 705, startPoint y: 168, endPoint x: 708, endPoint y: 205, distance: 37.2
click at [708, 205] on div at bounding box center [651, 135] width 153 height 341
click at [724, 183] on div at bounding box center [651, 135] width 153 height 341
click at [601, 65] on div at bounding box center [651, 135] width 153 height 341
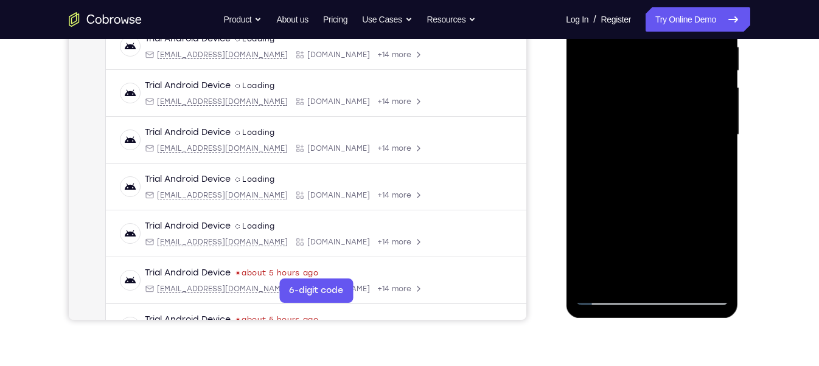
drag, startPoint x: 655, startPoint y: 136, endPoint x: 658, endPoint y: 233, distance: 96.8
click at [658, 233] on div at bounding box center [651, 135] width 153 height 341
drag, startPoint x: 647, startPoint y: 99, endPoint x: 653, endPoint y: 218, distance: 120.0
click at [653, 218] on div at bounding box center [651, 135] width 153 height 341
drag, startPoint x: 640, startPoint y: 61, endPoint x: 652, endPoint y: 196, distance: 135.7
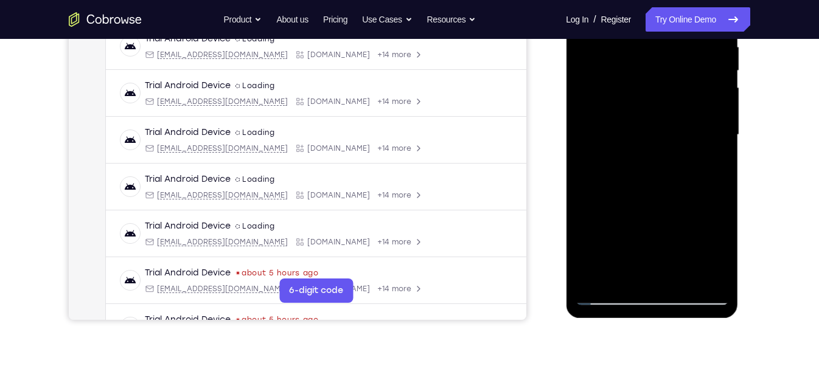
click at [652, 196] on div at bounding box center [651, 135] width 153 height 341
drag, startPoint x: 646, startPoint y: 66, endPoint x: 659, endPoint y: -1, distance: 68.2
click at [659, 0] on div at bounding box center [651, 135] width 153 height 341
drag, startPoint x: 650, startPoint y: 200, endPoint x: 657, endPoint y: 73, distance: 127.4
click at [657, 73] on div at bounding box center [651, 135] width 153 height 341
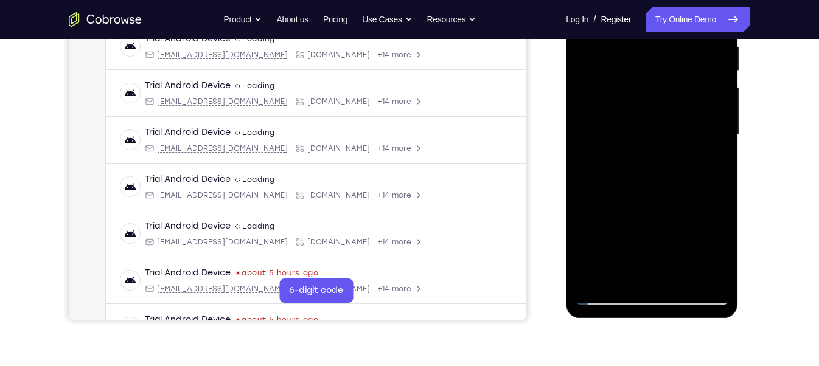
drag, startPoint x: 666, startPoint y: 234, endPoint x: 674, endPoint y: 175, distance: 59.6
click at [674, 175] on div at bounding box center [651, 135] width 153 height 341
click at [701, 162] on div at bounding box center [651, 135] width 153 height 341
drag, startPoint x: 691, startPoint y: 118, endPoint x: 697, endPoint y: 204, distance: 86.6
click at [697, 204] on div at bounding box center [651, 135] width 153 height 341
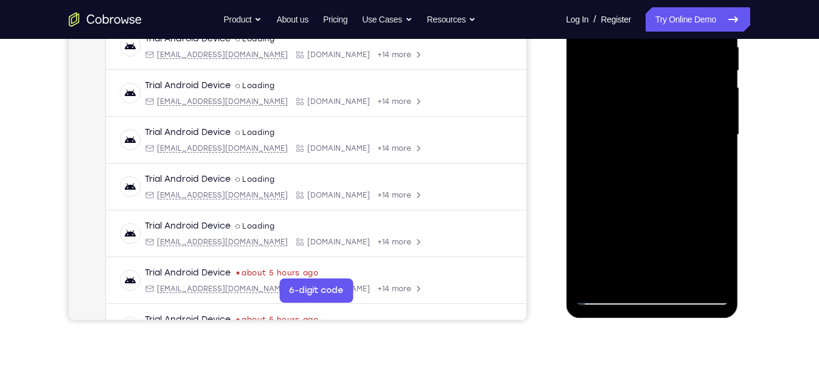
click at [719, 139] on div at bounding box center [651, 135] width 153 height 341
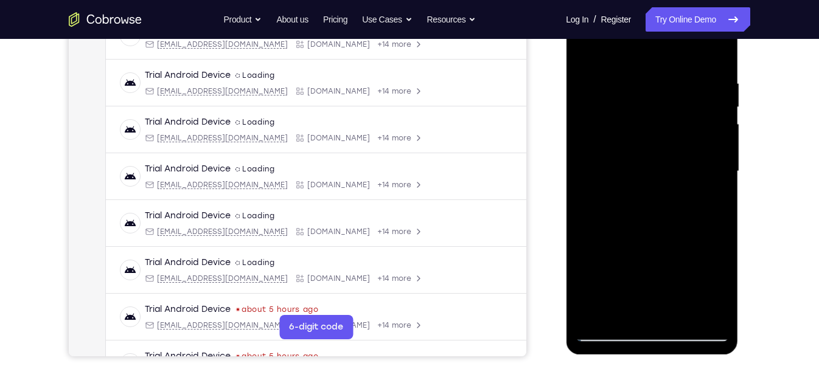
scroll to position [208, 0]
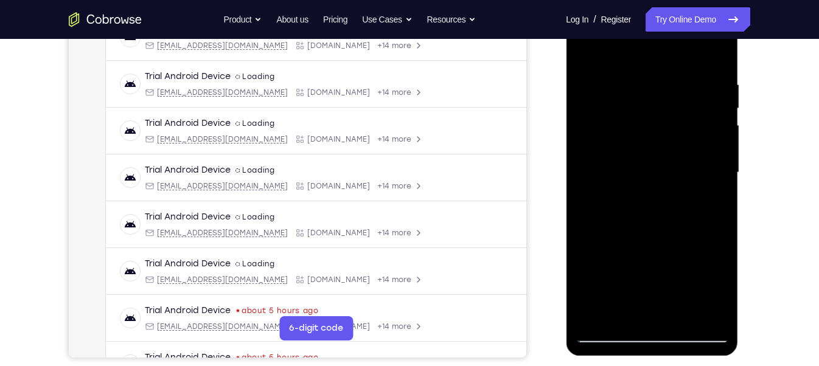
click at [587, 47] on div at bounding box center [651, 172] width 153 height 341
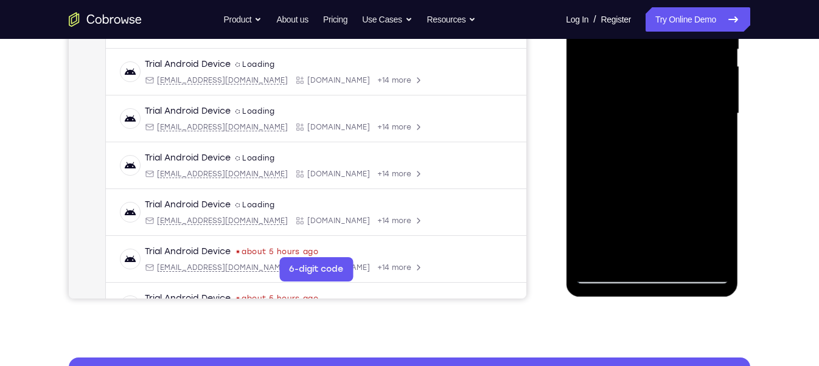
scroll to position [268, 0]
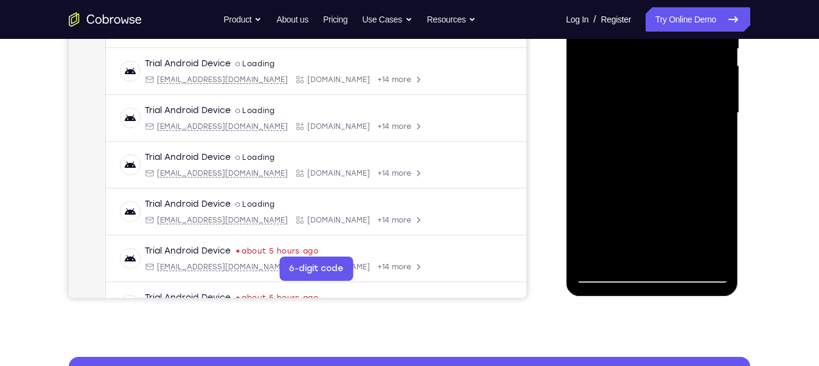
click at [679, 262] on div at bounding box center [651, 113] width 153 height 341
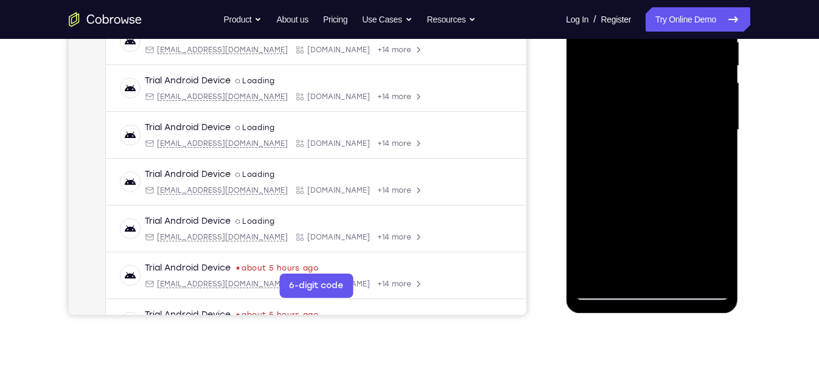
scroll to position [232, 0]
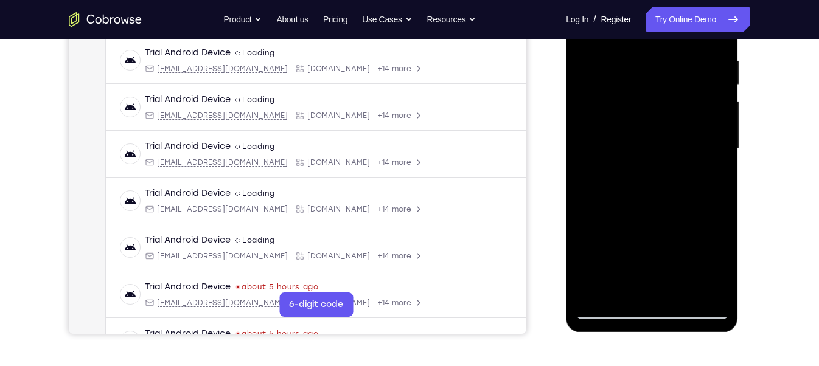
click at [645, 111] on div at bounding box center [651, 149] width 153 height 341
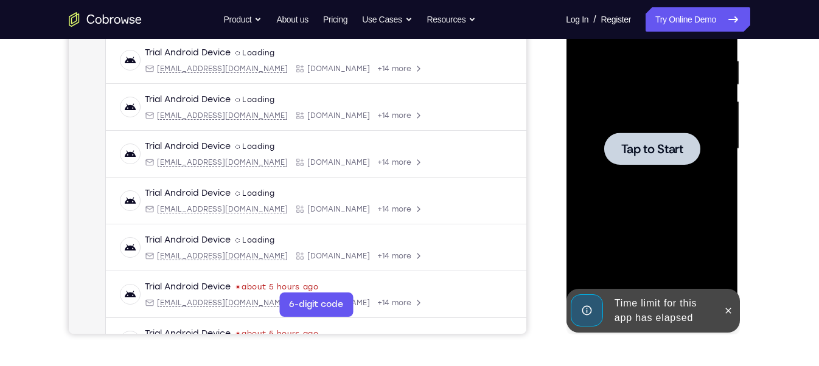
click at [613, 159] on div at bounding box center [652, 149] width 96 height 32
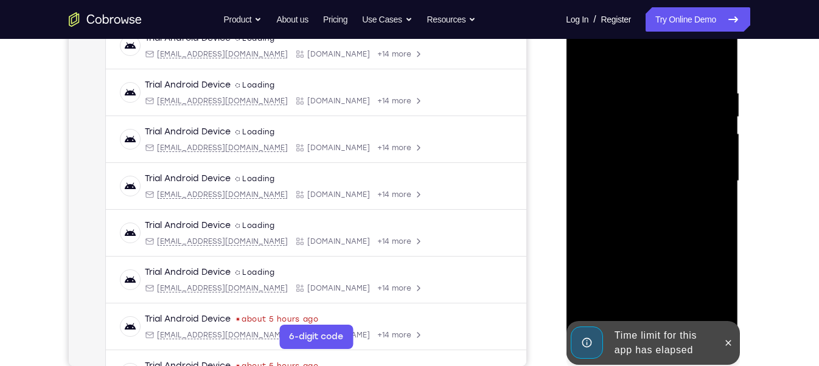
scroll to position [242, 0]
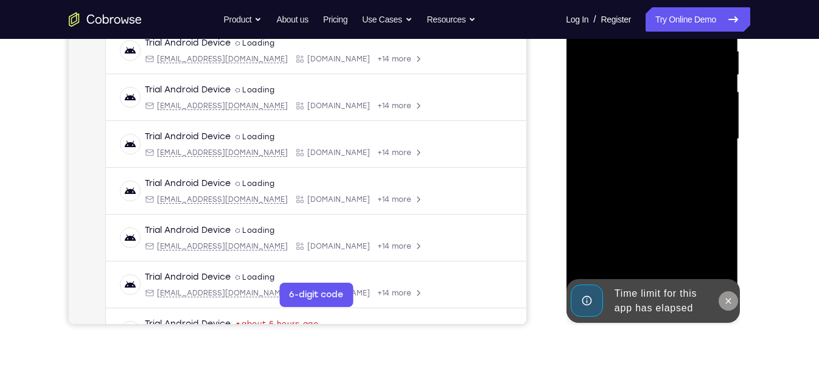
click at [728, 298] on icon at bounding box center [728, 301] width 10 height 10
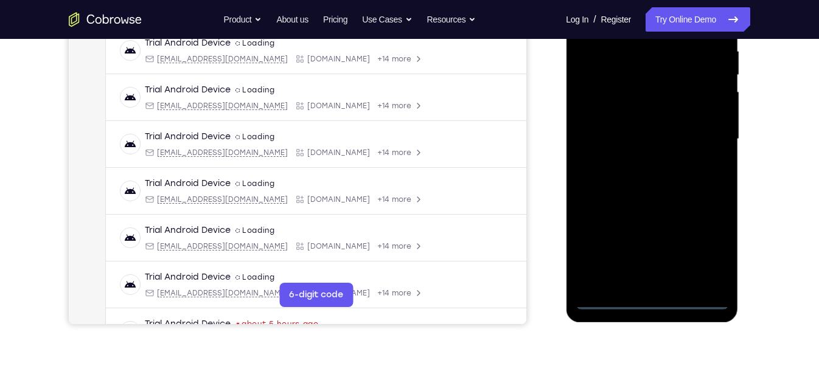
click at [651, 302] on div at bounding box center [651, 139] width 153 height 341
click at [649, 299] on div at bounding box center [651, 139] width 153 height 341
click at [654, 299] on div at bounding box center [651, 139] width 153 height 341
click at [712, 255] on div at bounding box center [651, 139] width 153 height 341
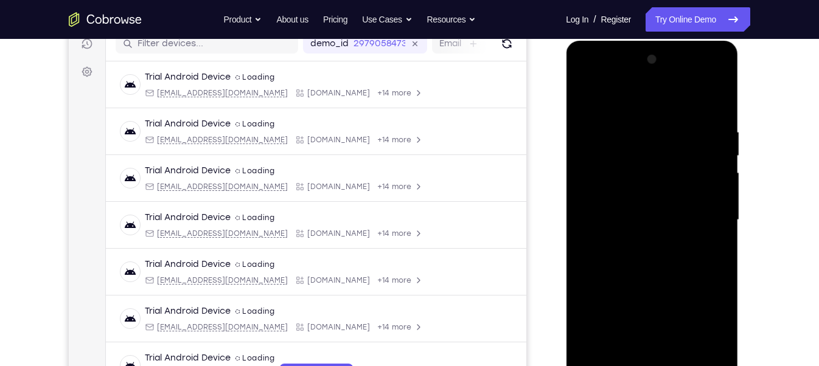
click at [624, 103] on div at bounding box center [651, 220] width 153 height 341
click at [701, 220] on div at bounding box center [651, 220] width 153 height 341
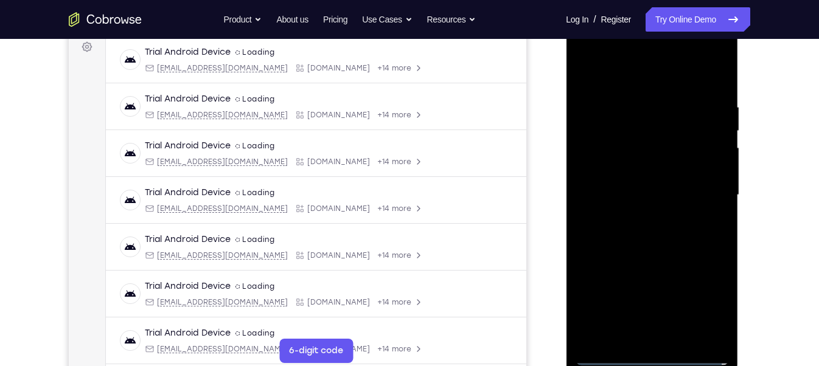
scroll to position [186, 0]
click at [632, 215] on div at bounding box center [651, 194] width 153 height 341
click at [632, 183] on div at bounding box center [651, 194] width 153 height 341
click at [654, 173] on div at bounding box center [651, 194] width 153 height 341
click at [620, 201] on div at bounding box center [651, 194] width 153 height 341
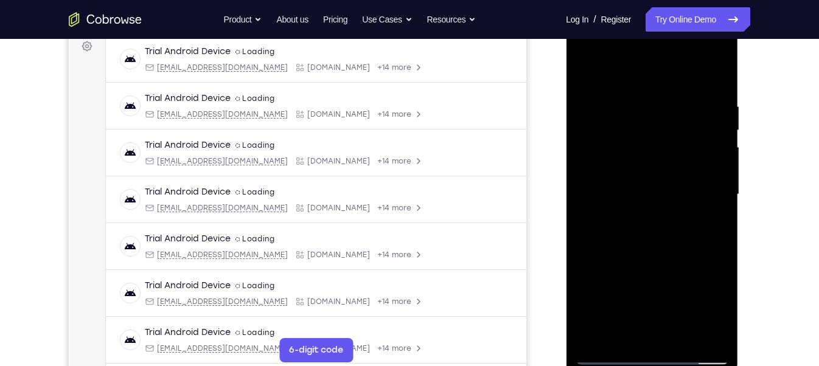
click at [643, 237] on div at bounding box center [651, 194] width 153 height 341
click at [637, 229] on div at bounding box center [651, 194] width 153 height 341
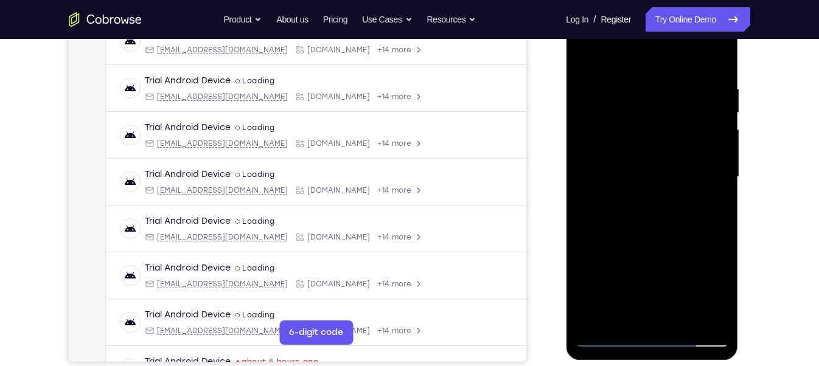
scroll to position [205, 0]
click at [713, 70] on div at bounding box center [651, 175] width 153 height 341
drag, startPoint x: 710, startPoint y: 88, endPoint x: 587, endPoint y: 114, distance: 125.0
click at [587, 114] on div at bounding box center [651, 175] width 153 height 341
drag, startPoint x: 707, startPoint y: 86, endPoint x: 594, endPoint y: 83, distance: 112.6
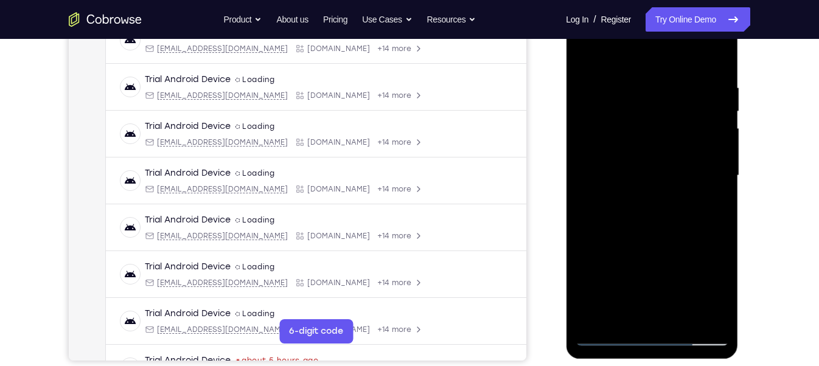
click at [594, 83] on div at bounding box center [651, 175] width 153 height 341
drag, startPoint x: 696, startPoint y: 92, endPoint x: 592, endPoint y: 91, distance: 104.7
click at [592, 91] on div at bounding box center [651, 175] width 153 height 341
drag, startPoint x: 694, startPoint y: 79, endPoint x: 574, endPoint y: 79, distance: 119.9
click at [574, 79] on div at bounding box center [652, 177] width 172 height 363
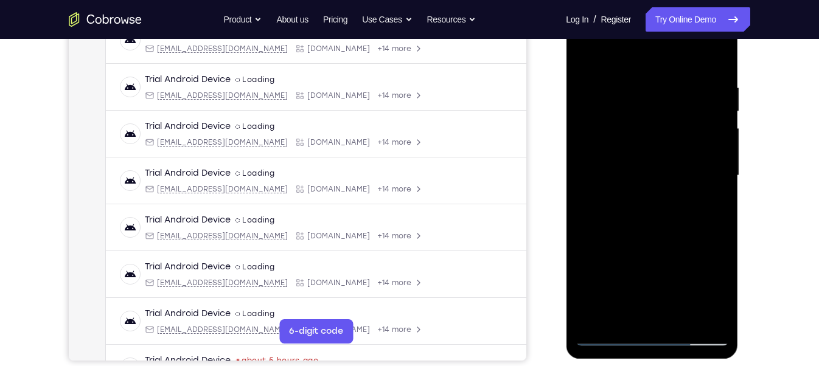
drag, startPoint x: 714, startPoint y: 82, endPoint x: 603, endPoint y: 81, distance: 110.8
click at [603, 81] on div at bounding box center [651, 175] width 153 height 341
drag, startPoint x: 707, startPoint y: 91, endPoint x: 580, endPoint y: 62, distance: 129.9
click at [580, 62] on div at bounding box center [651, 175] width 153 height 341
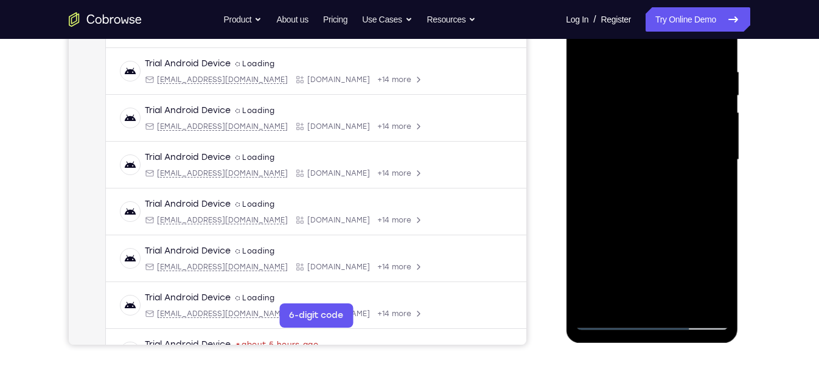
scroll to position [222, 0]
click at [683, 302] on div at bounding box center [651, 159] width 153 height 341
click at [641, 220] on div at bounding box center [651, 159] width 153 height 341
drag, startPoint x: 637, startPoint y: 189, endPoint x: 652, endPoint y: 260, distance: 72.8
click at [652, 260] on div at bounding box center [651, 159] width 153 height 341
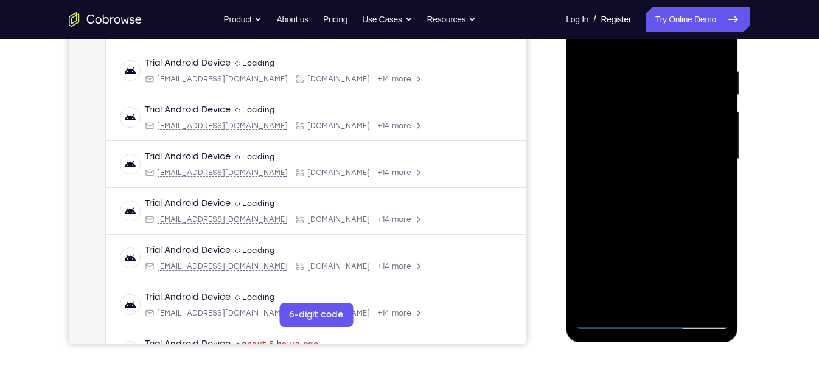
drag, startPoint x: 635, startPoint y: 212, endPoint x: 645, endPoint y: 280, distance: 68.9
click at [645, 280] on div at bounding box center [651, 159] width 153 height 341
click at [631, 123] on div at bounding box center [651, 159] width 153 height 341
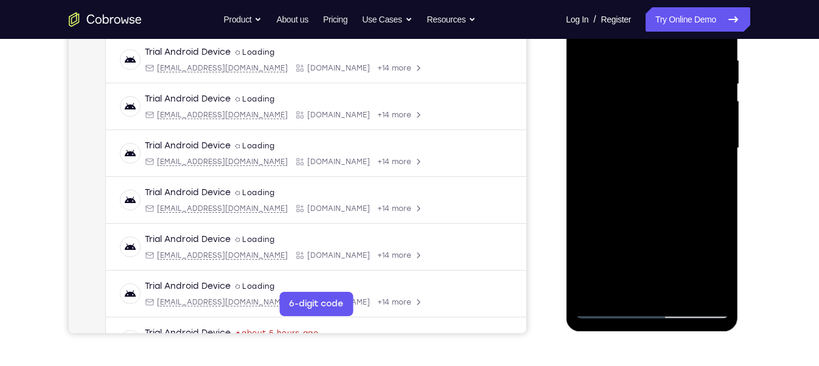
scroll to position [232, 0]
click at [578, 236] on div at bounding box center [651, 149] width 153 height 341
click at [610, 284] on div at bounding box center [651, 149] width 153 height 341
click at [609, 318] on div at bounding box center [651, 149] width 153 height 341
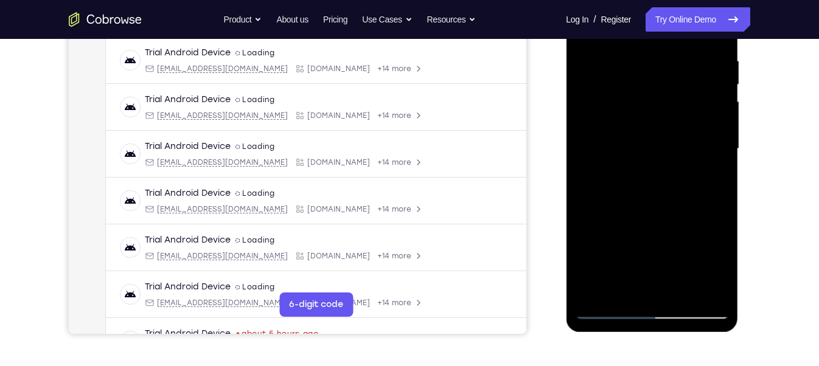
drag, startPoint x: 669, startPoint y: 138, endPoint x: 669, endPoint y: 248, distance: 109.5
click at [669, 248] on div at bounding box center [651, 149] width 153 height 341
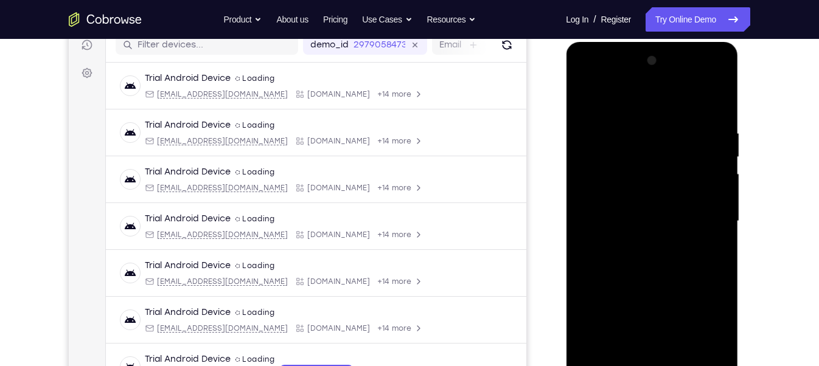
scroll to position [158, 0]
click at [585, 95] on div at bounding box center [651, 222] width 153 height 341
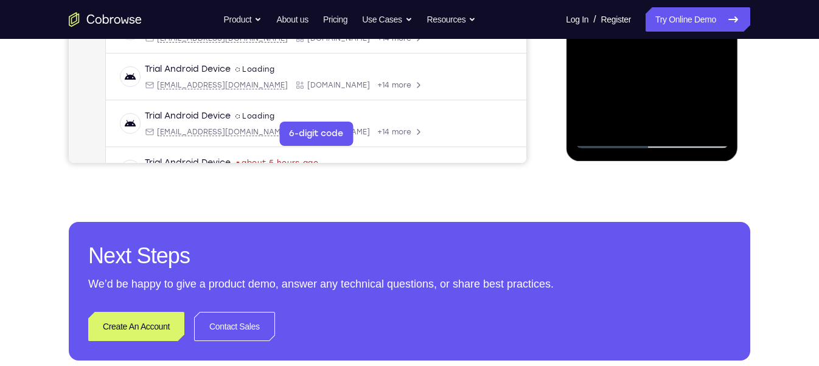
scroll to position [435, 0]
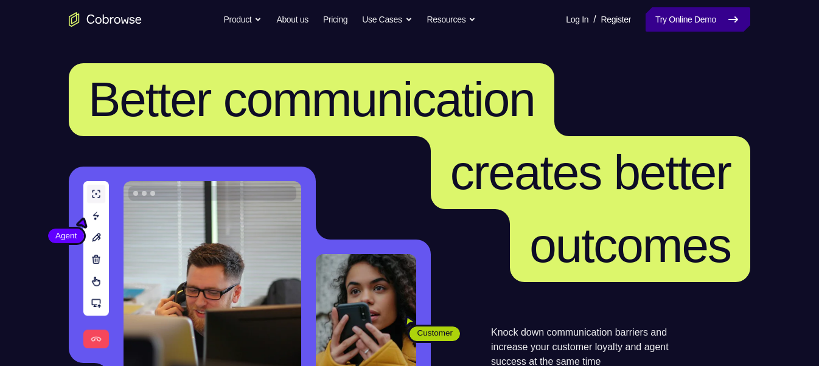
click at [691, 17] on link "Try Online Demo" at bounding box center [698, 19] width 105 height 24
click at [679, 16] on link "Try Online Demo" at bounding box center [698, 19] width 105 height 24
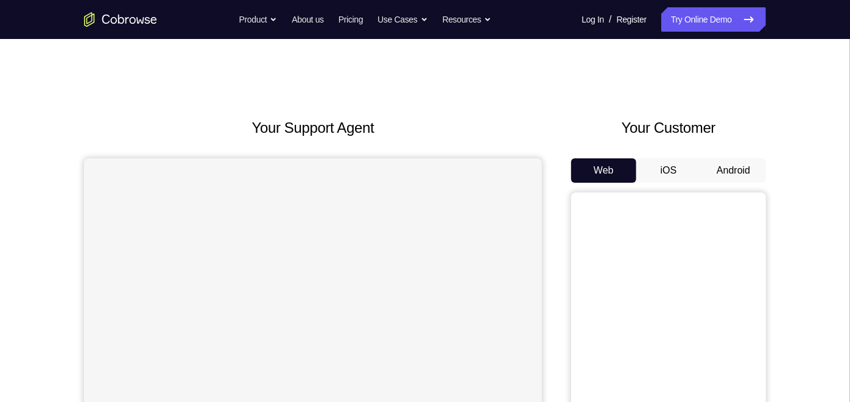
click at [735, 172] on button "Android" at bounding box center [733, 170] width 65 height 24
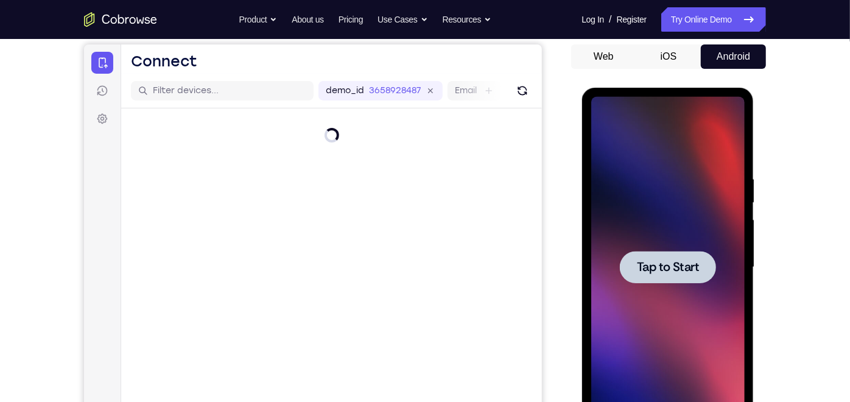
click at [683, 274] on div at bounding box center [667, 266] width 96 height 32
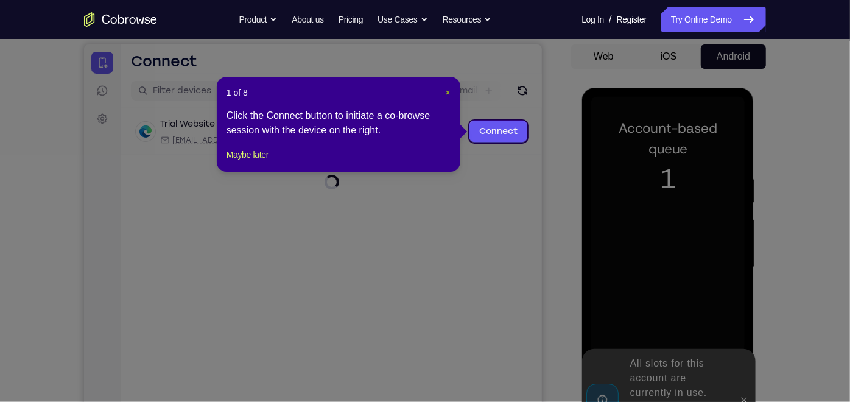
click at [445, 88] on span "×" at bounding box center [447, 93] width 5 height 10
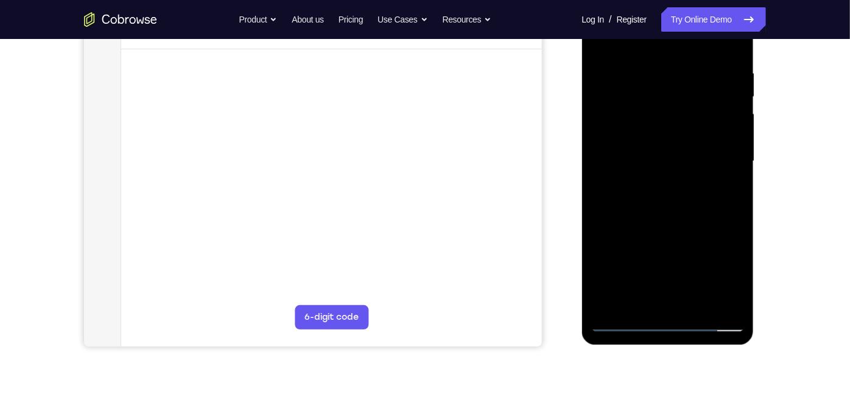
scroll to position [229, 0]
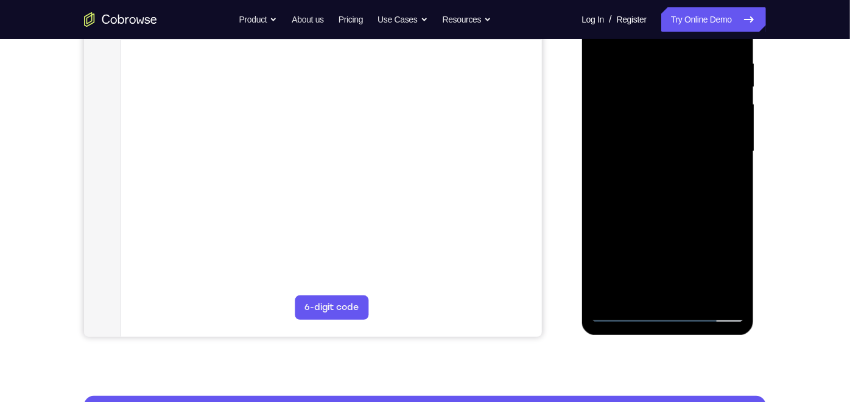
click at [662, 310] on div at bounding box center [666, 152] width 153 height 341
click at [721, 263] on div at bounding box center [666, 152] width 153 height 341
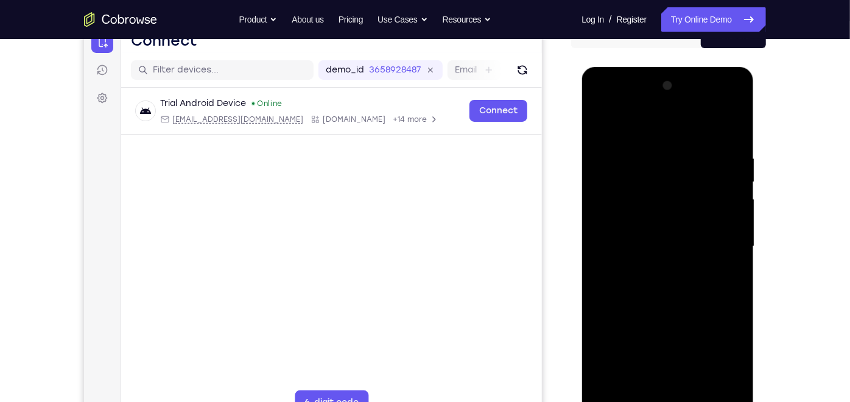
scroll to position [176, 0]
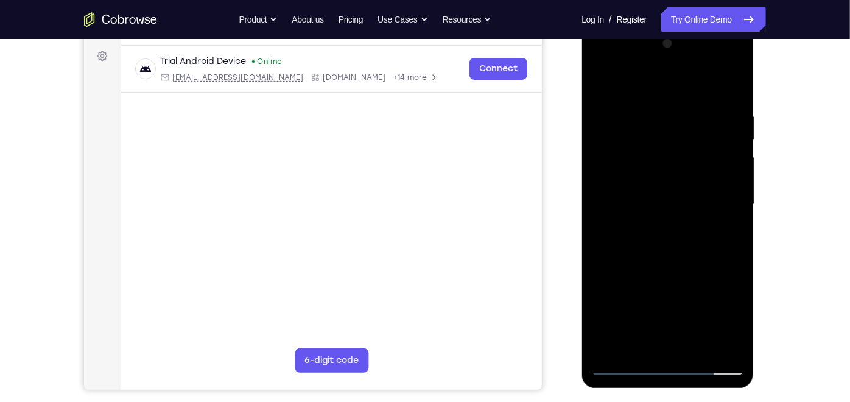
click at [646, 79] on div at bounding box center [666, 203] width 153 height 341
click at [713, 195] on div at bounding box center [666, 203] width 153 height 341
click at [657, 225] on div at bounding box center [666, 203] width 153 height 341
click at [687, 189] on div at bounding box center [666, 203] width 153 height 341
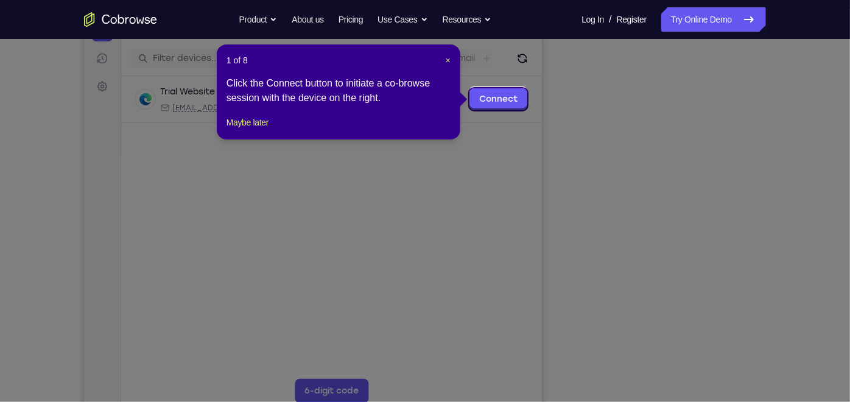
scroll to position [139, 0]
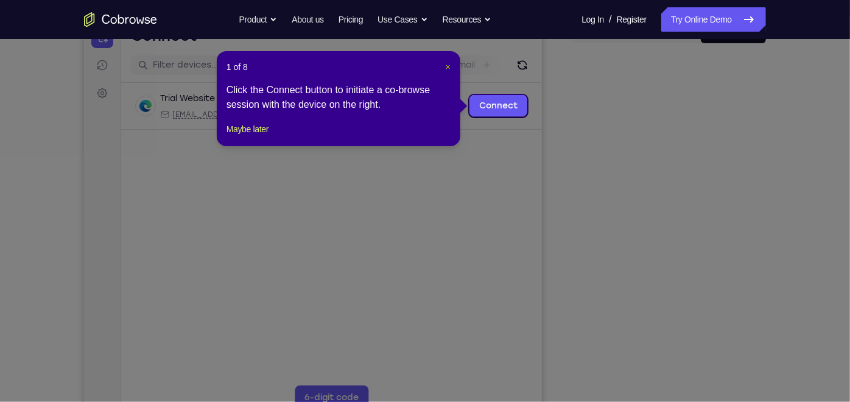
click at [447, 66] on span "×" at bounding box center [447, 67] width 5 height 10
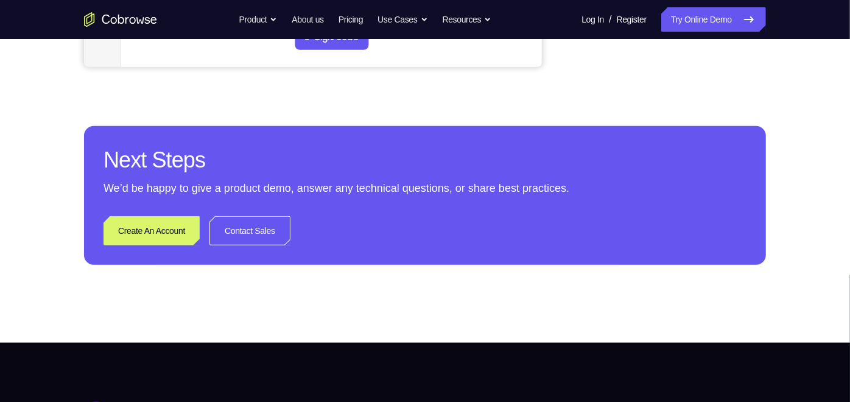
scroll to position [557, 0]
